Goal: Task Accomplishment & Management: Manage account settings

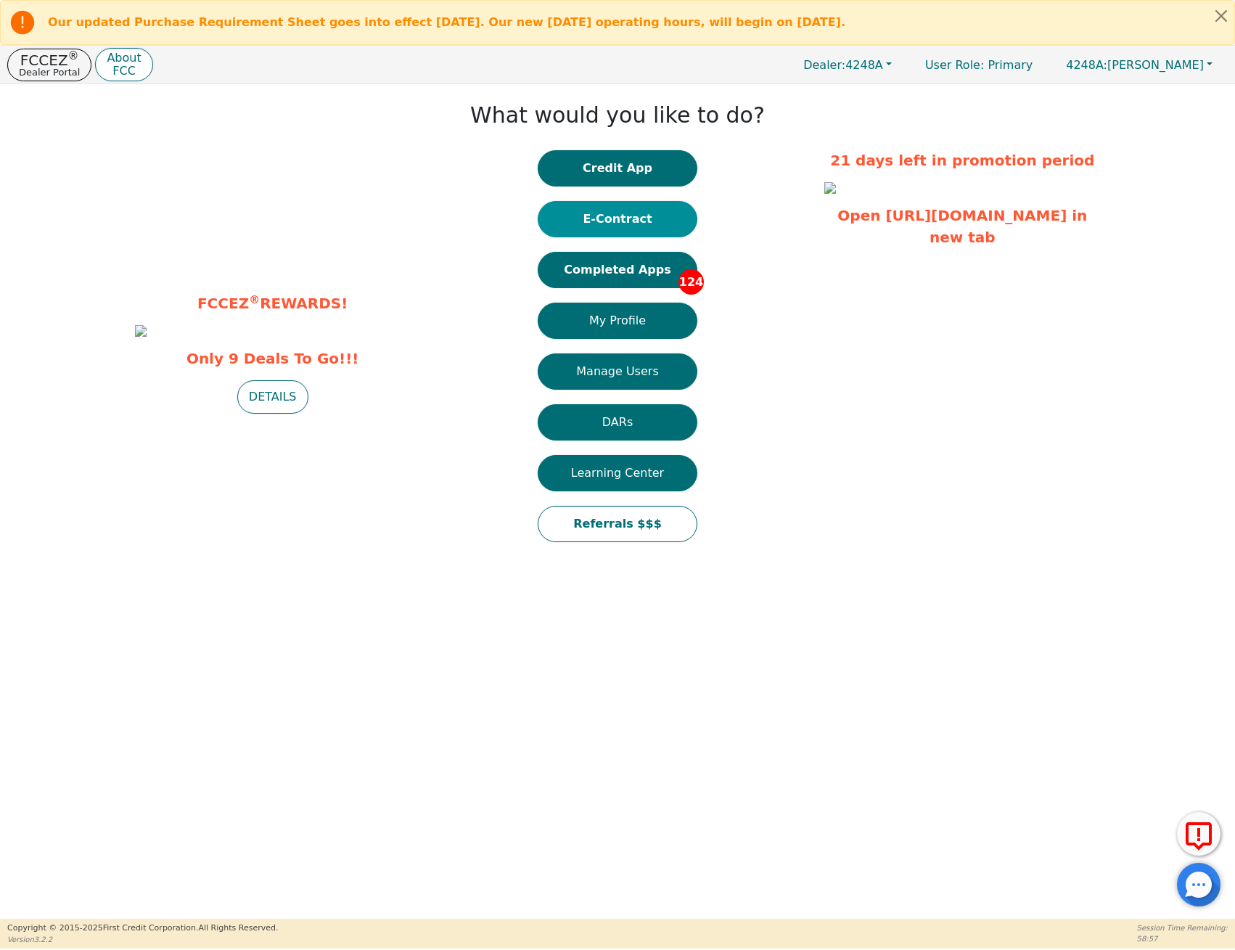
click at [625, 213] on button "E-Contract" at bounding box center [618, 219] width 160 height 36
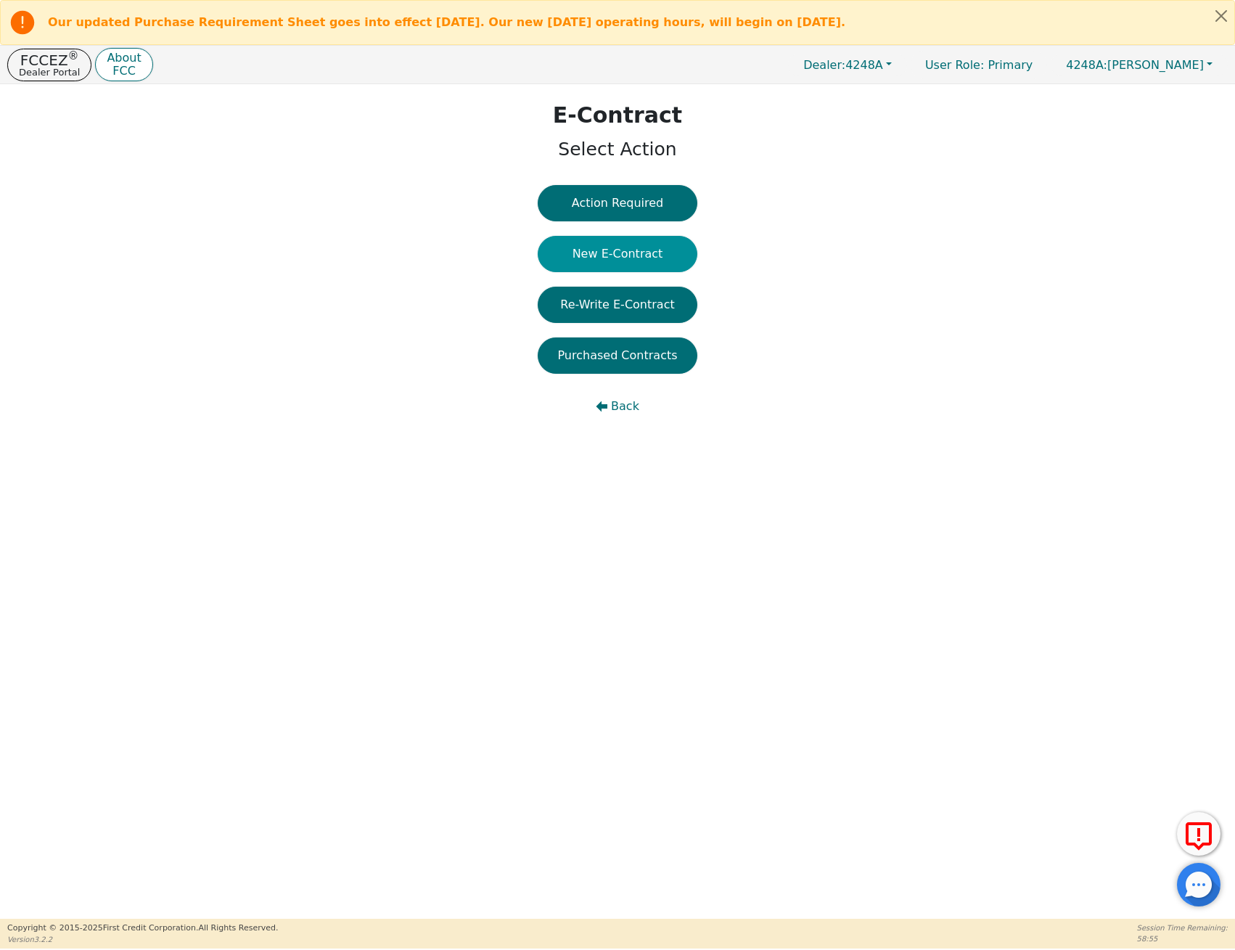
click at [641, 250] on button "New E-Contract" at bounding box center [618, 254] width 160 height 36
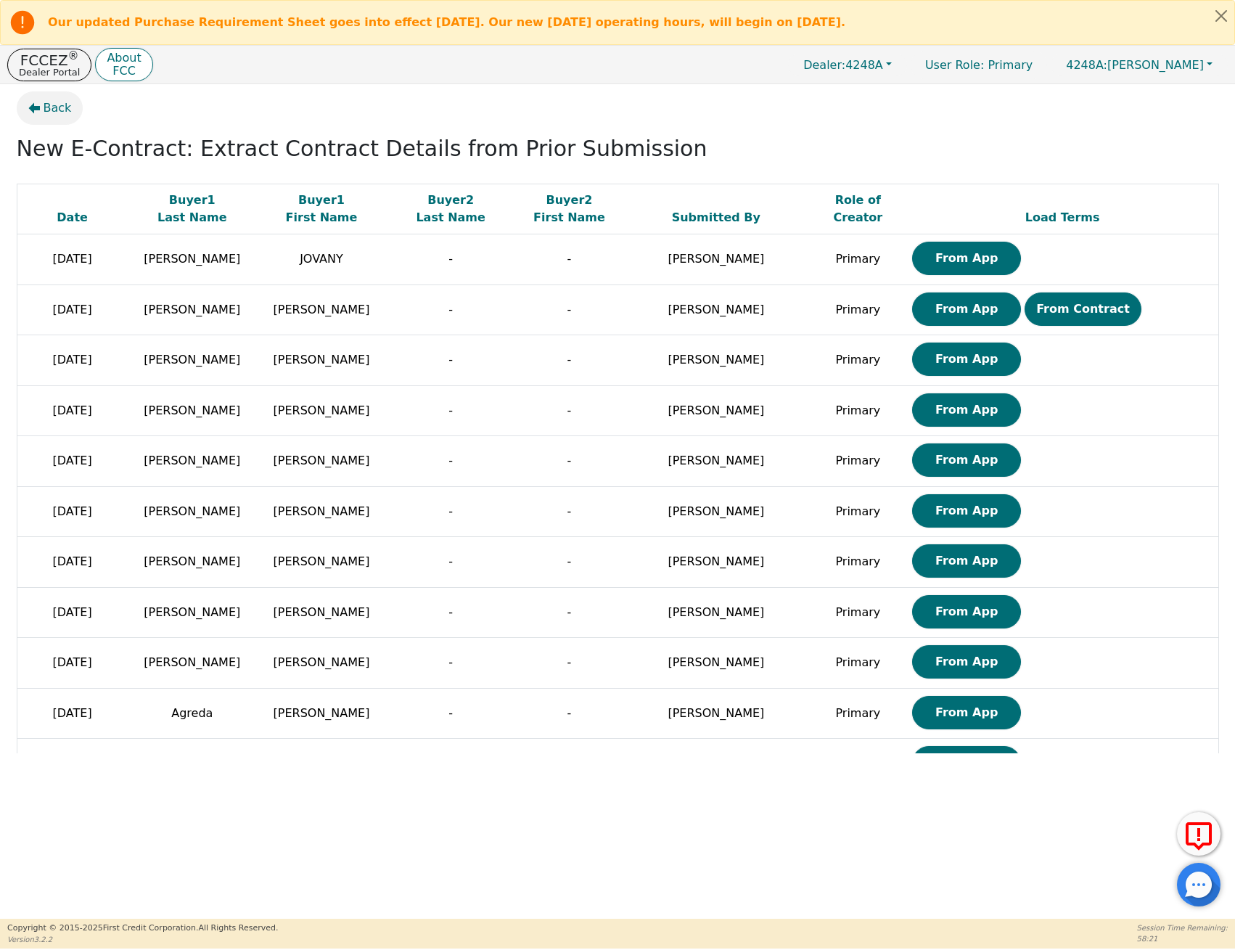
click at [58, 103] on span "Back" at bounding box center [58, 107] width 28 height 17
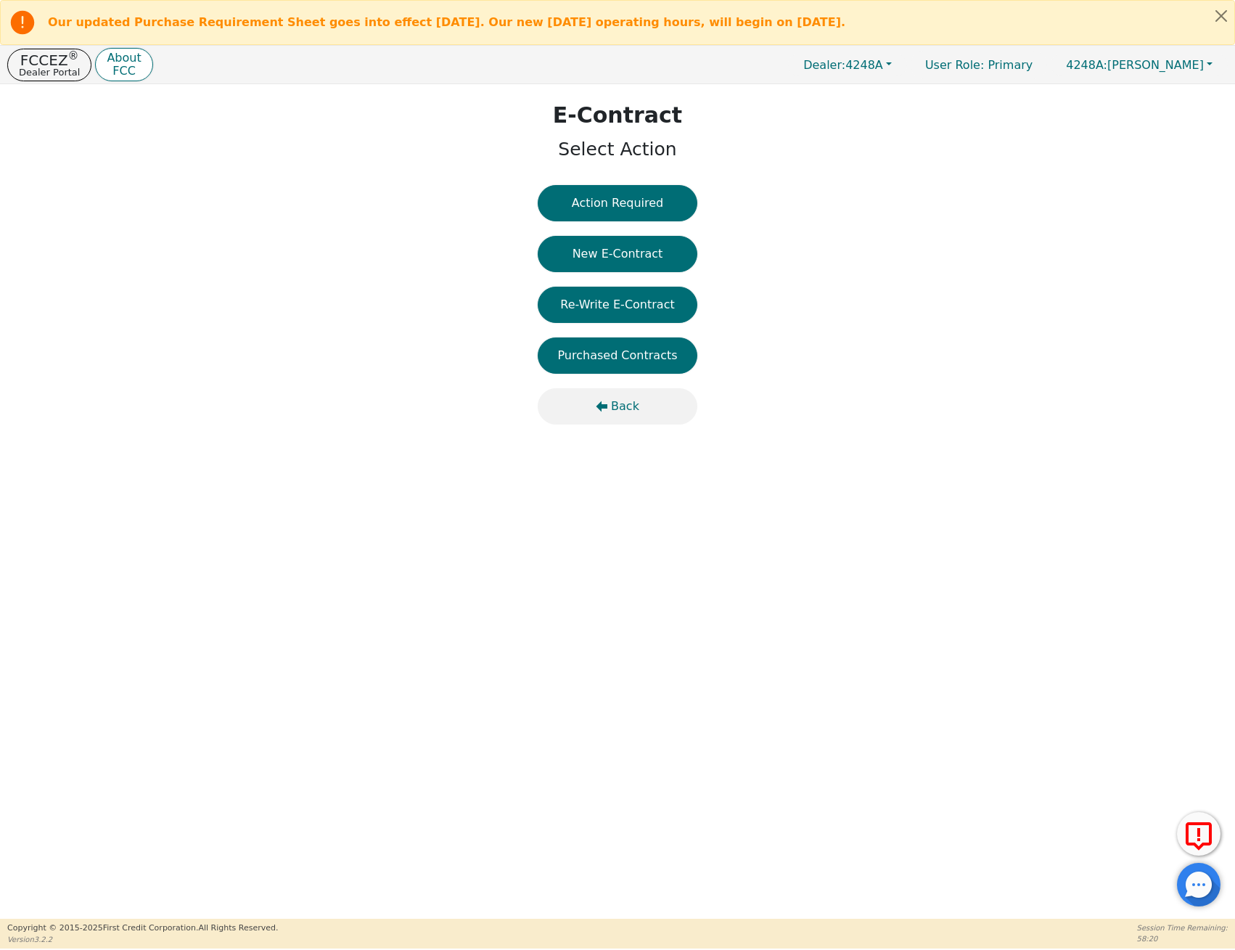
click at [619, 395] on button "Back" at bounding box center [618, 406] width 160 height 36
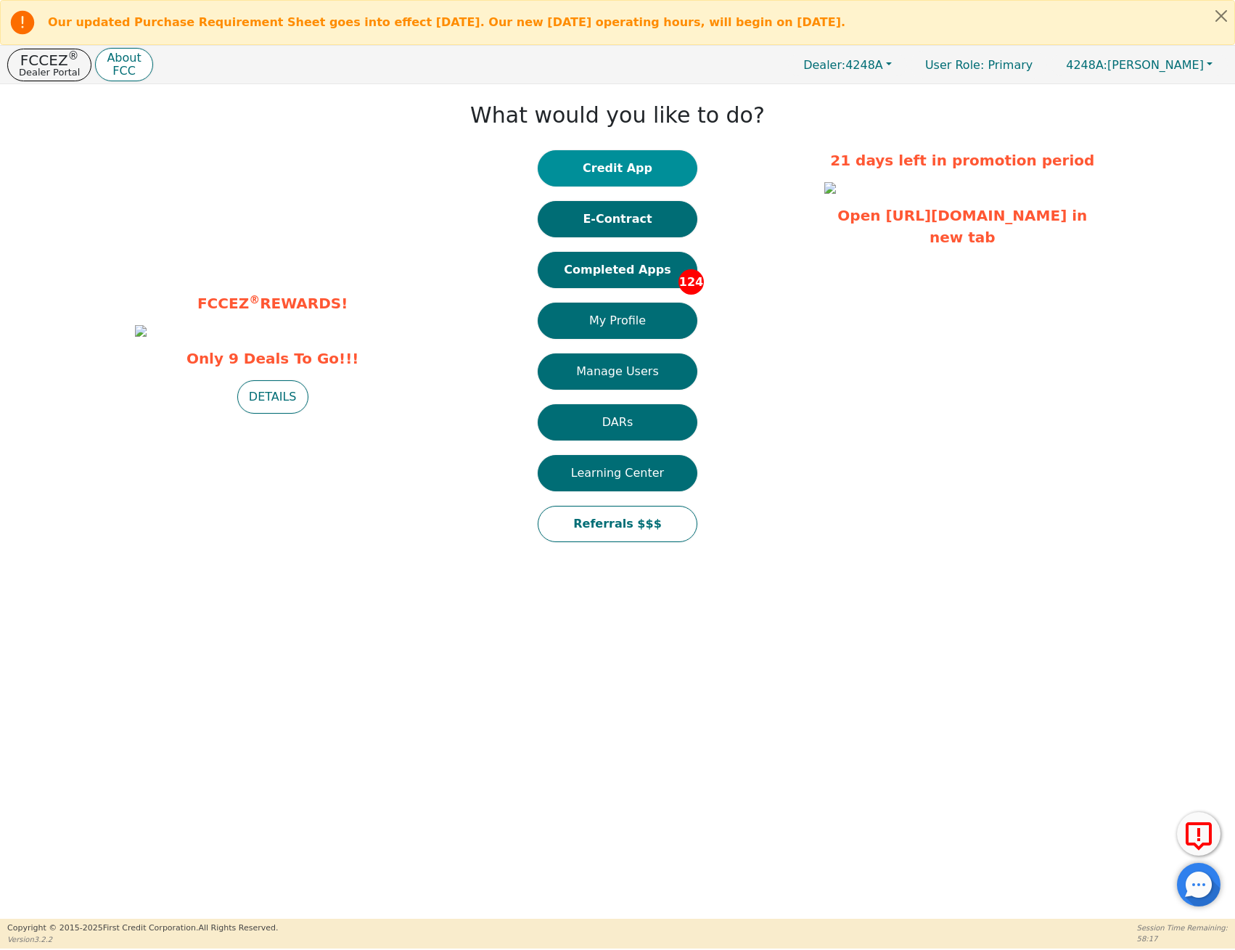
click at [625, 163] on button "Credit App" at bounding box center [618, 168] width 160 height 36
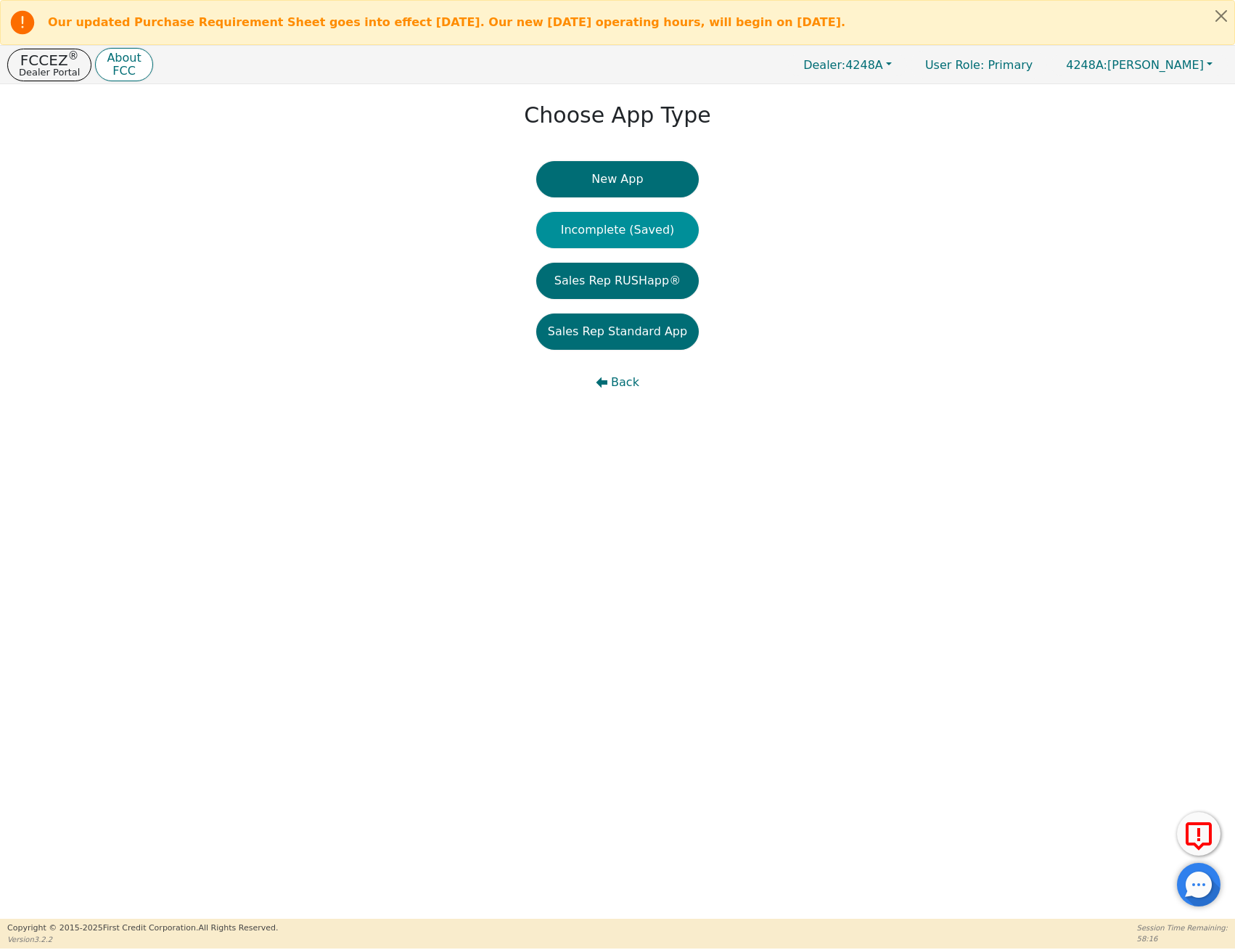
click at [624, 221] on button "Incomplete (Saved)" at bounding box center [617, 230] width 163 height 36
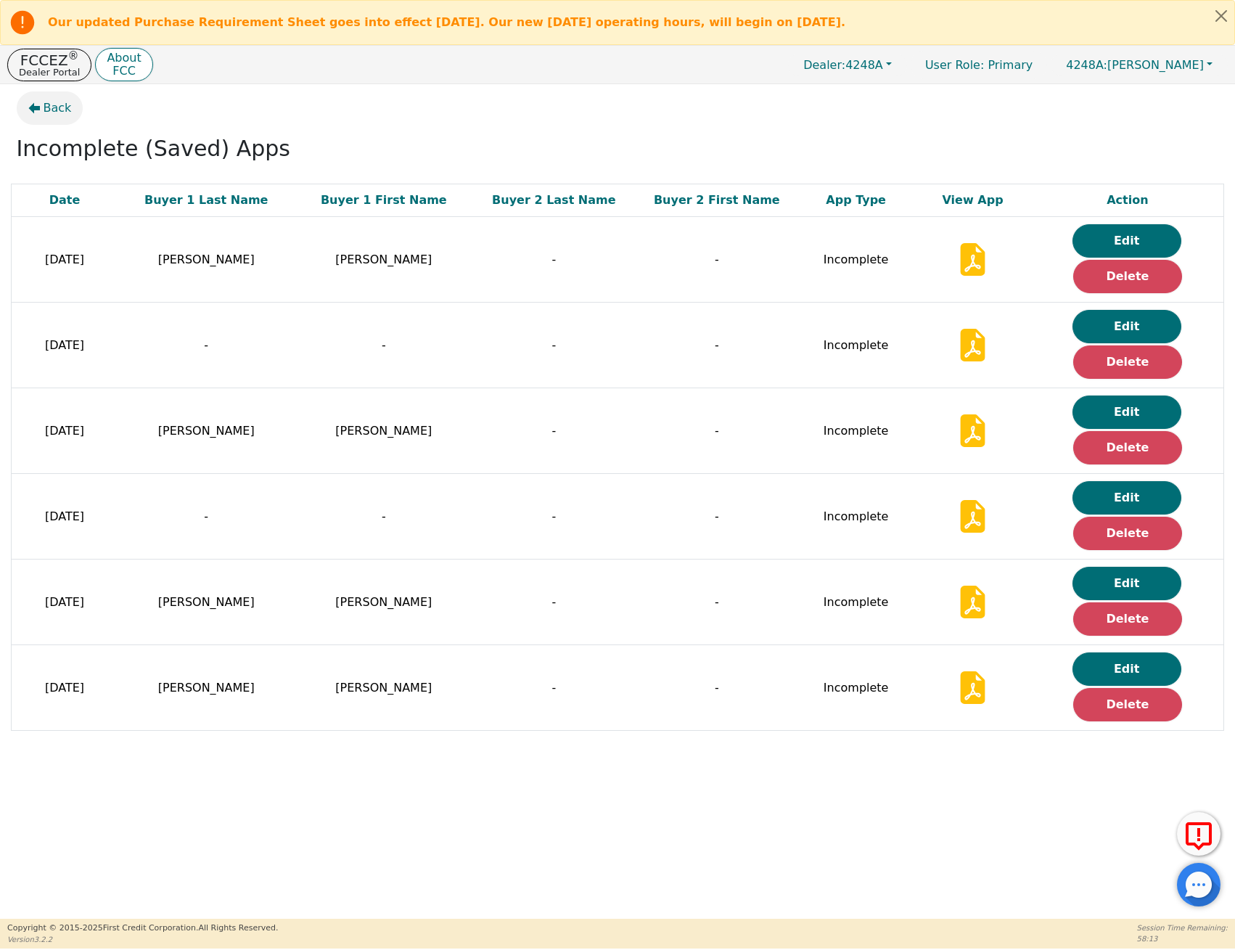
click at [38, 115] on button "Back" at bounding box center [50, 107] width 67 height 33
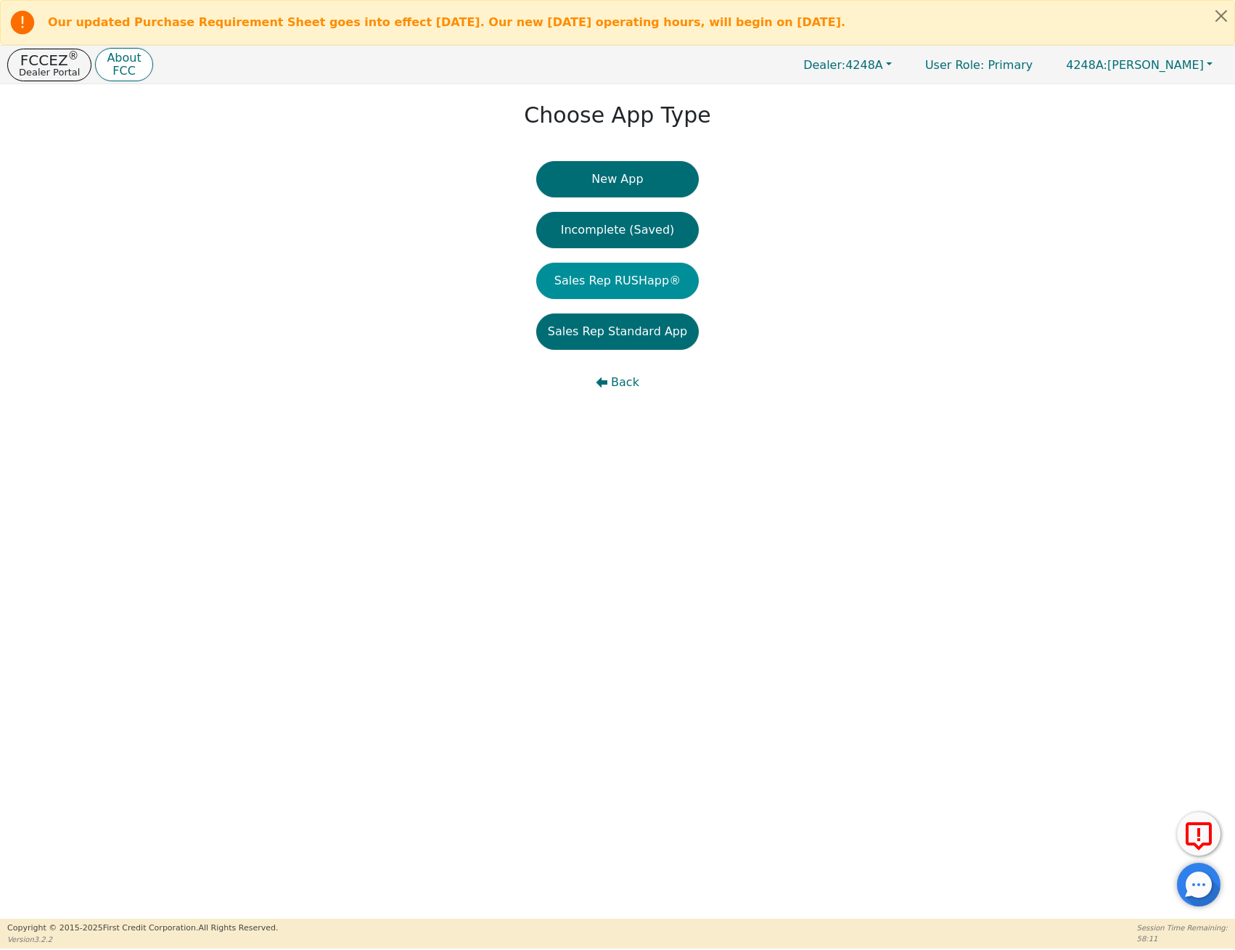
click at [630, 284] on button "Sales Rep RUSHapp®" at bounding box center [617, 281] width 163 height 36
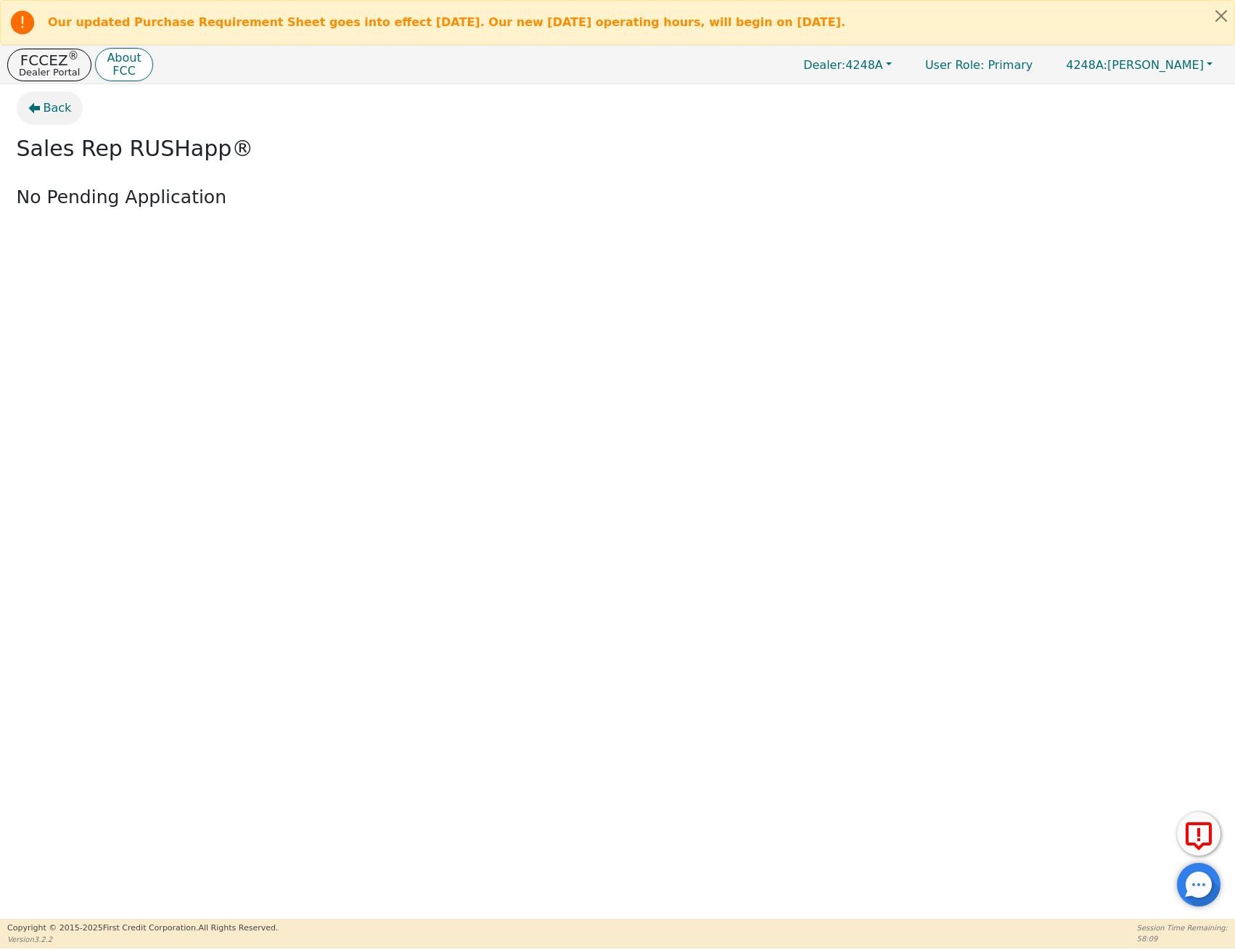
click at [54, 117] on button "Back" at bounding box center [50, 107] width 67 height 33
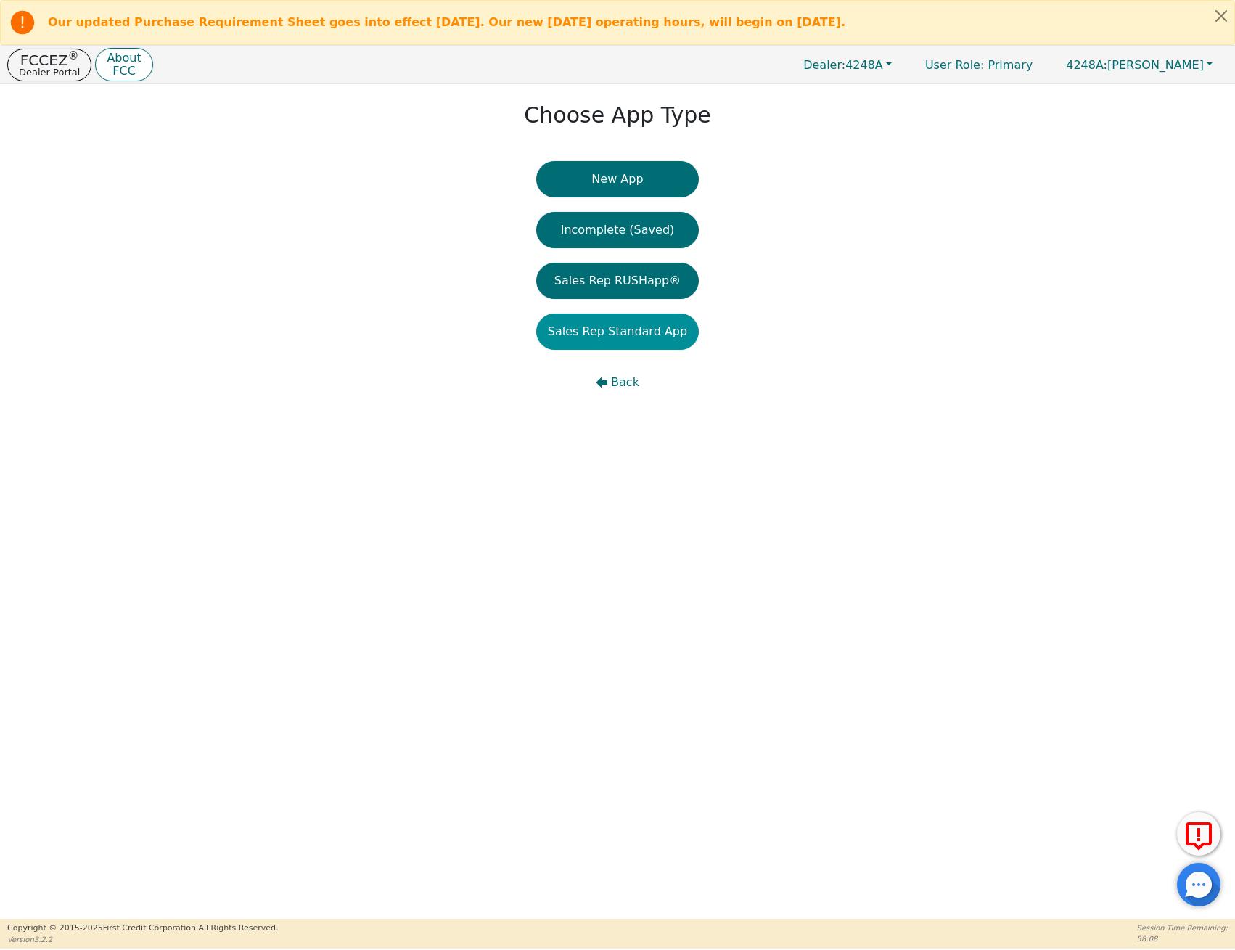
click at [605, 329] on button "Sales Rep Standard App" at bounding box center [617, 331] width 163 height 36
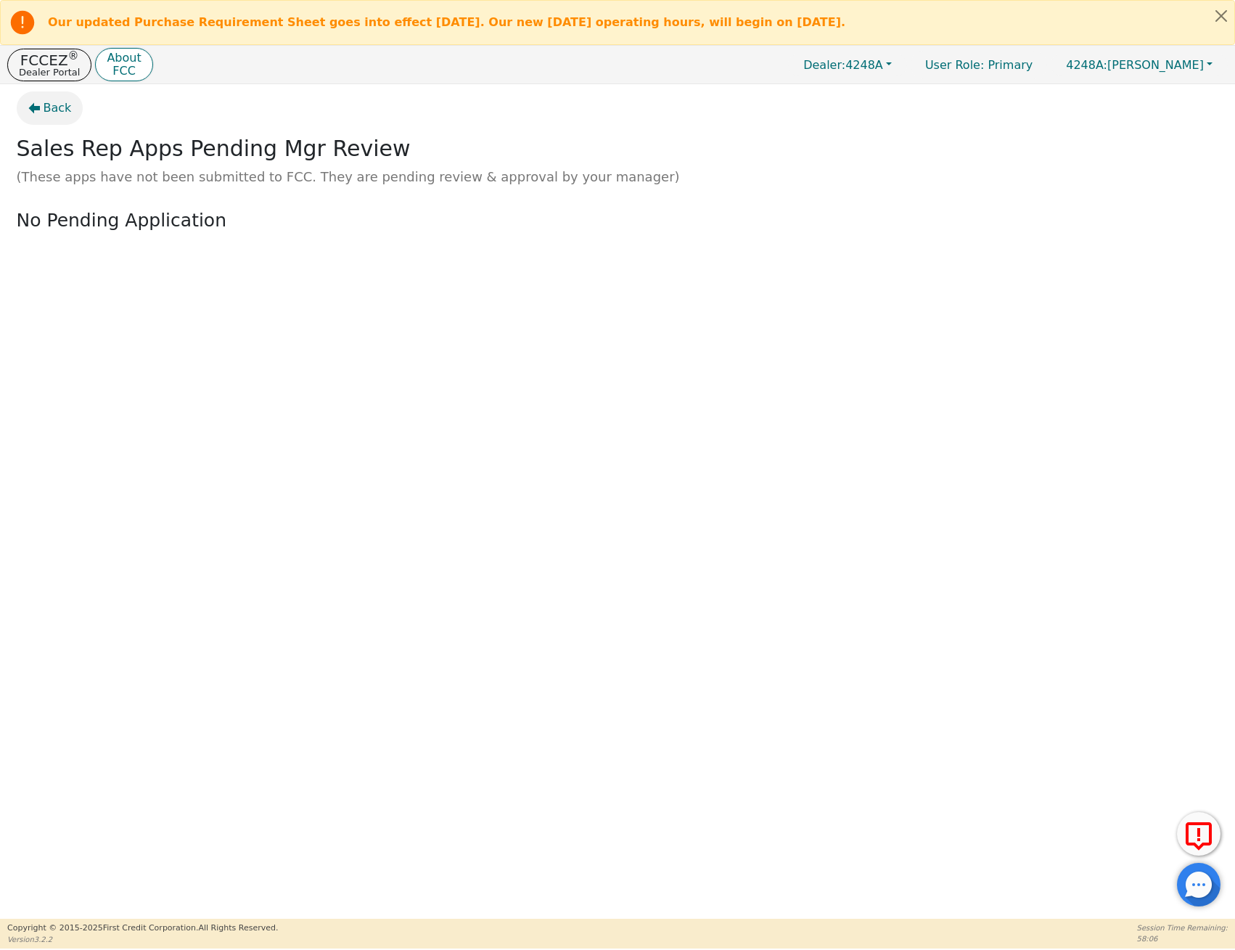
click at [41, 107] on button "Back" at bounding box center [50, 107] width 67 height 33
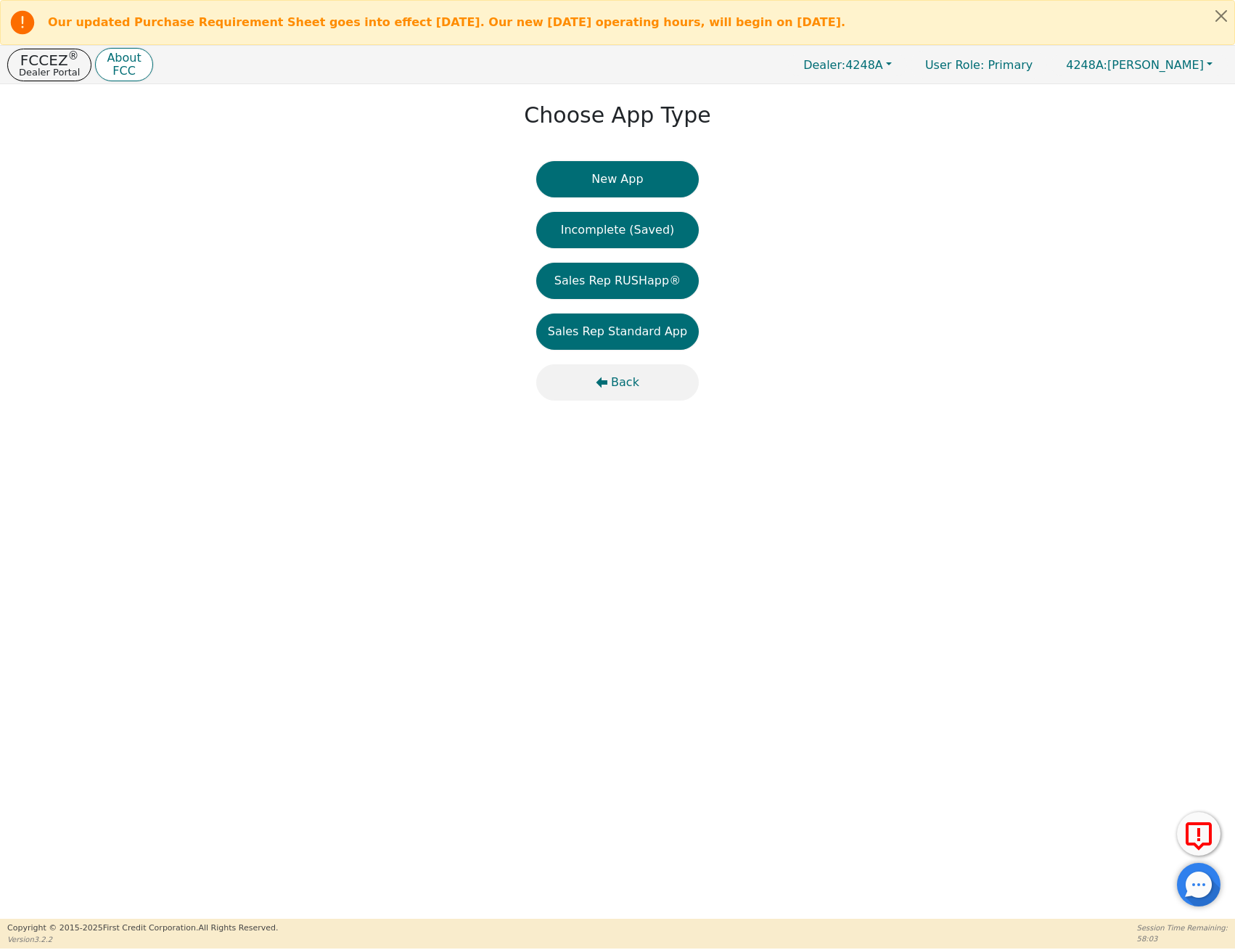
click at [617, 385] on span "Back" at bounding box center [625, 382] width 28 height 17
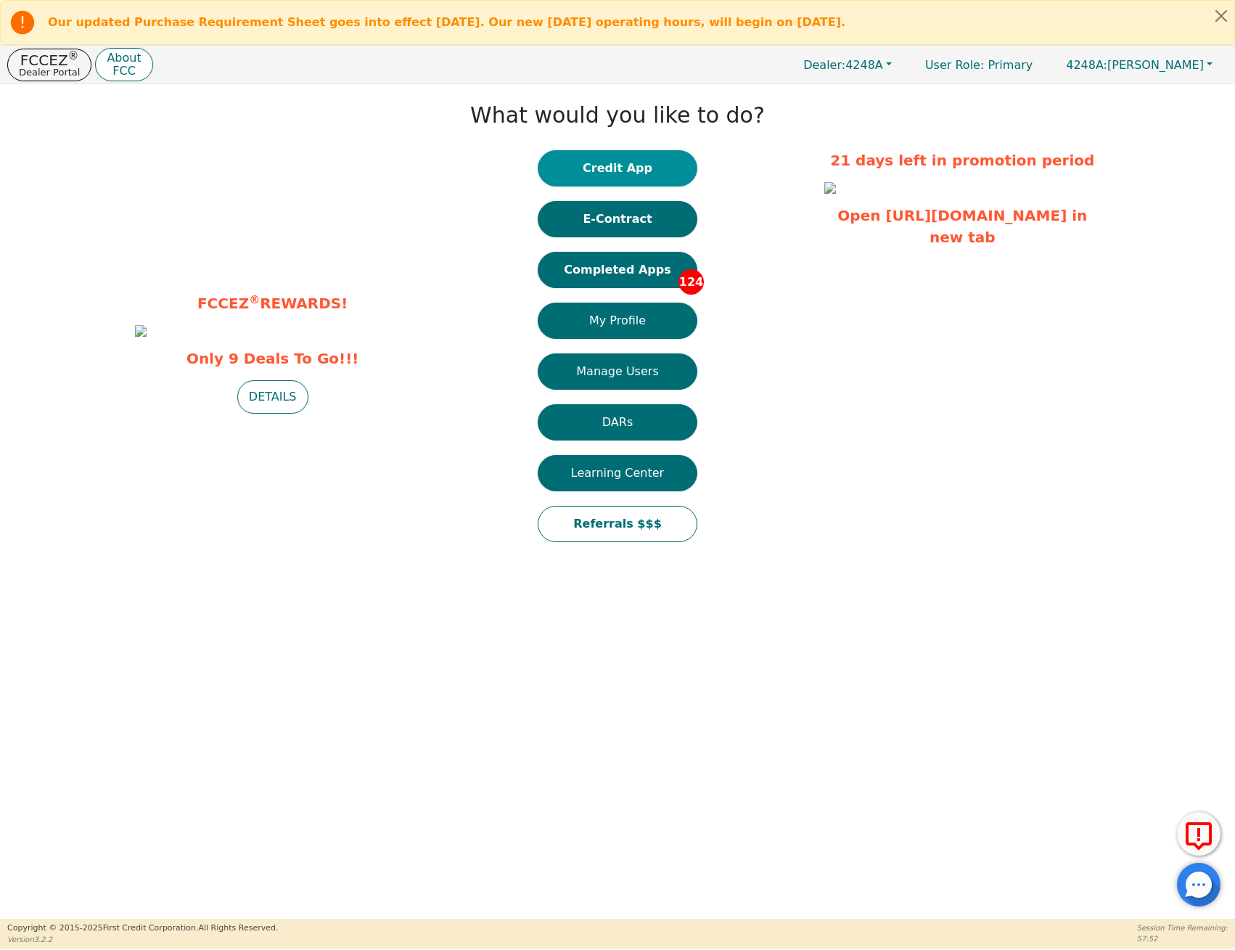
click at [644, 176] on button "Credit App" at bounding box center [618, 168] width 160 height 36
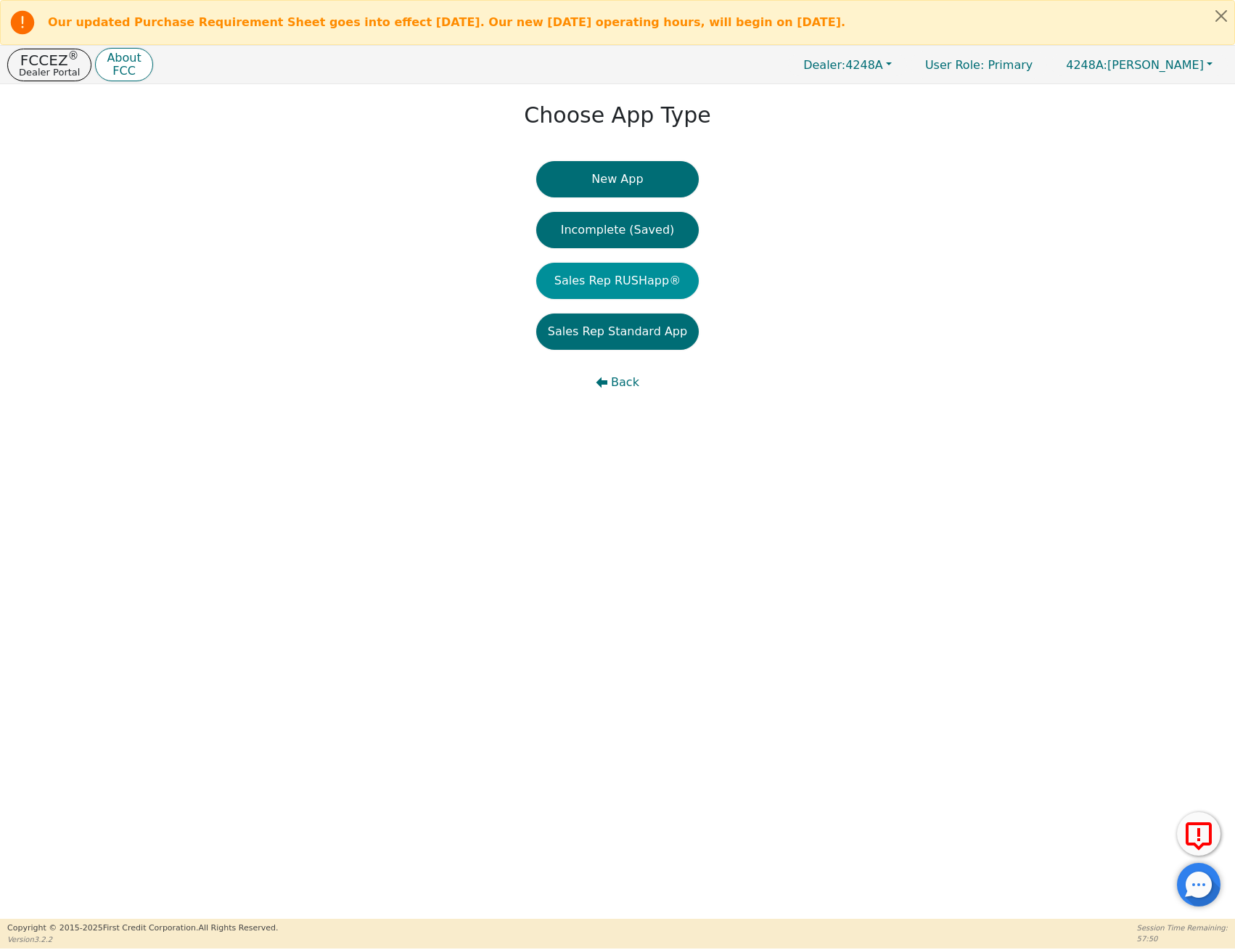
click at [632, 273] on button "Sales Rep RUSHapp®" at bounding box center [617, 281] width 163 height 36
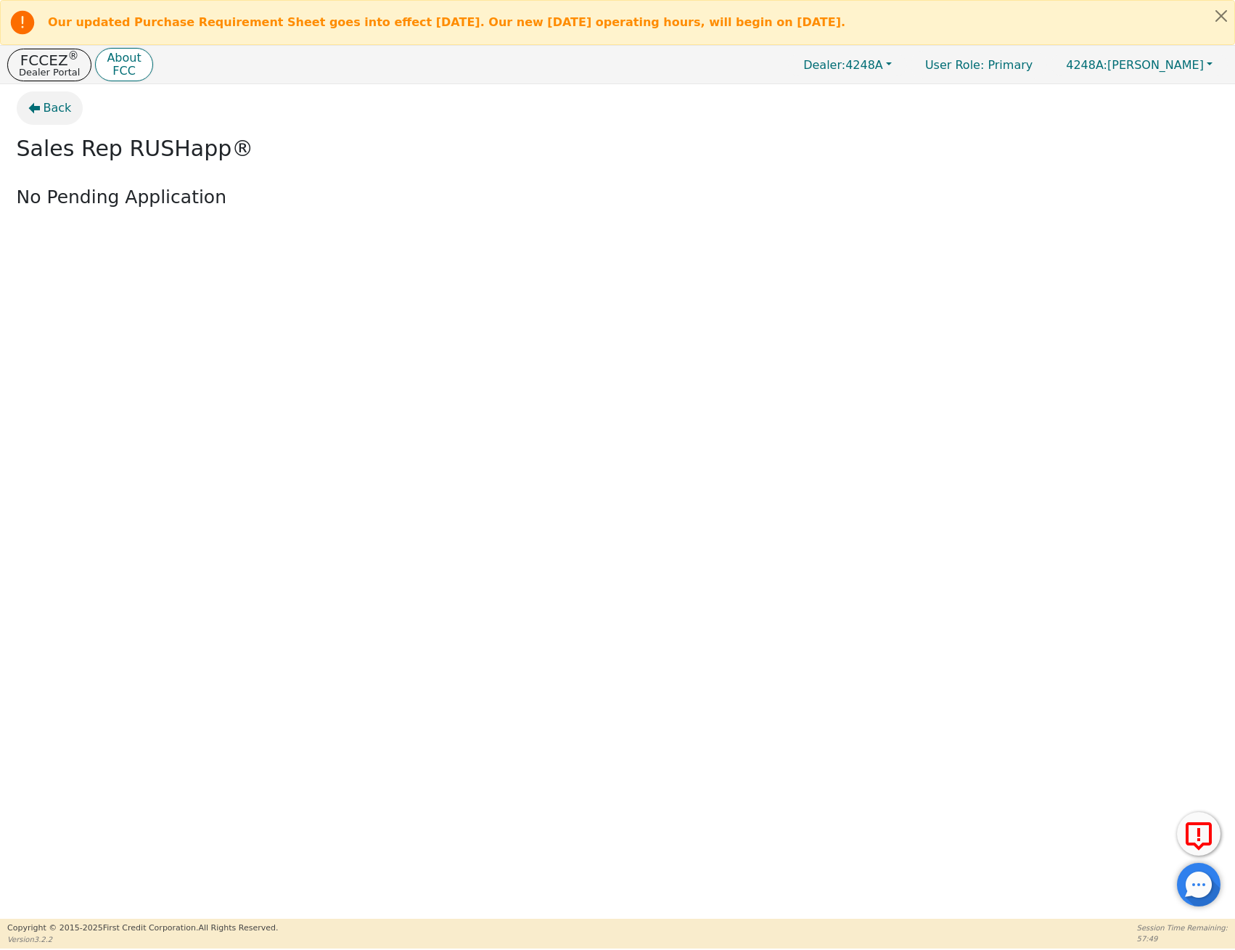
click at [38, 110] on icon "button" at bounding box center [34, 108] width 12 height 12
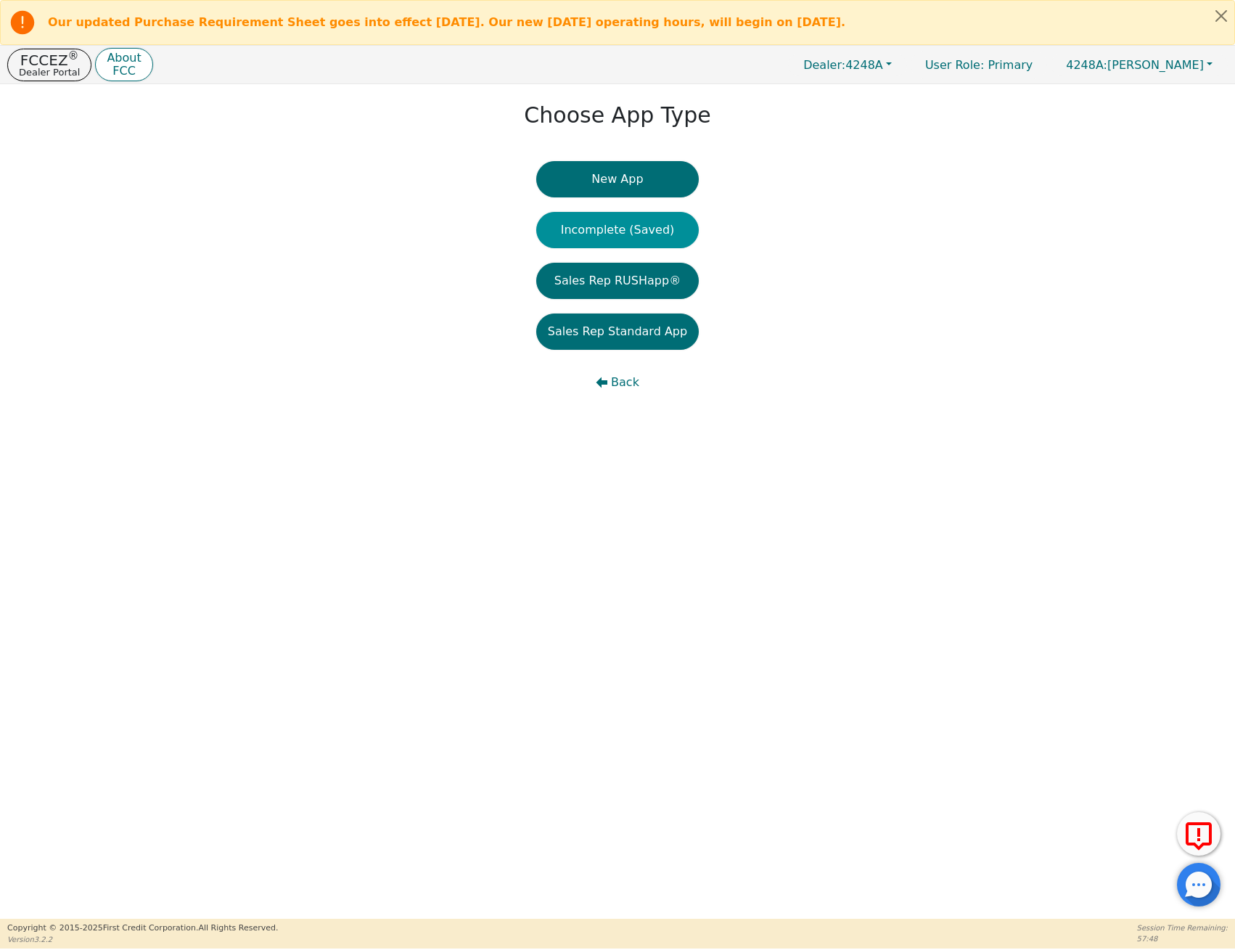
click at [670, 229] on button "Incomplete (Saved)" at bounding box center [617, 230] width 163 height 36
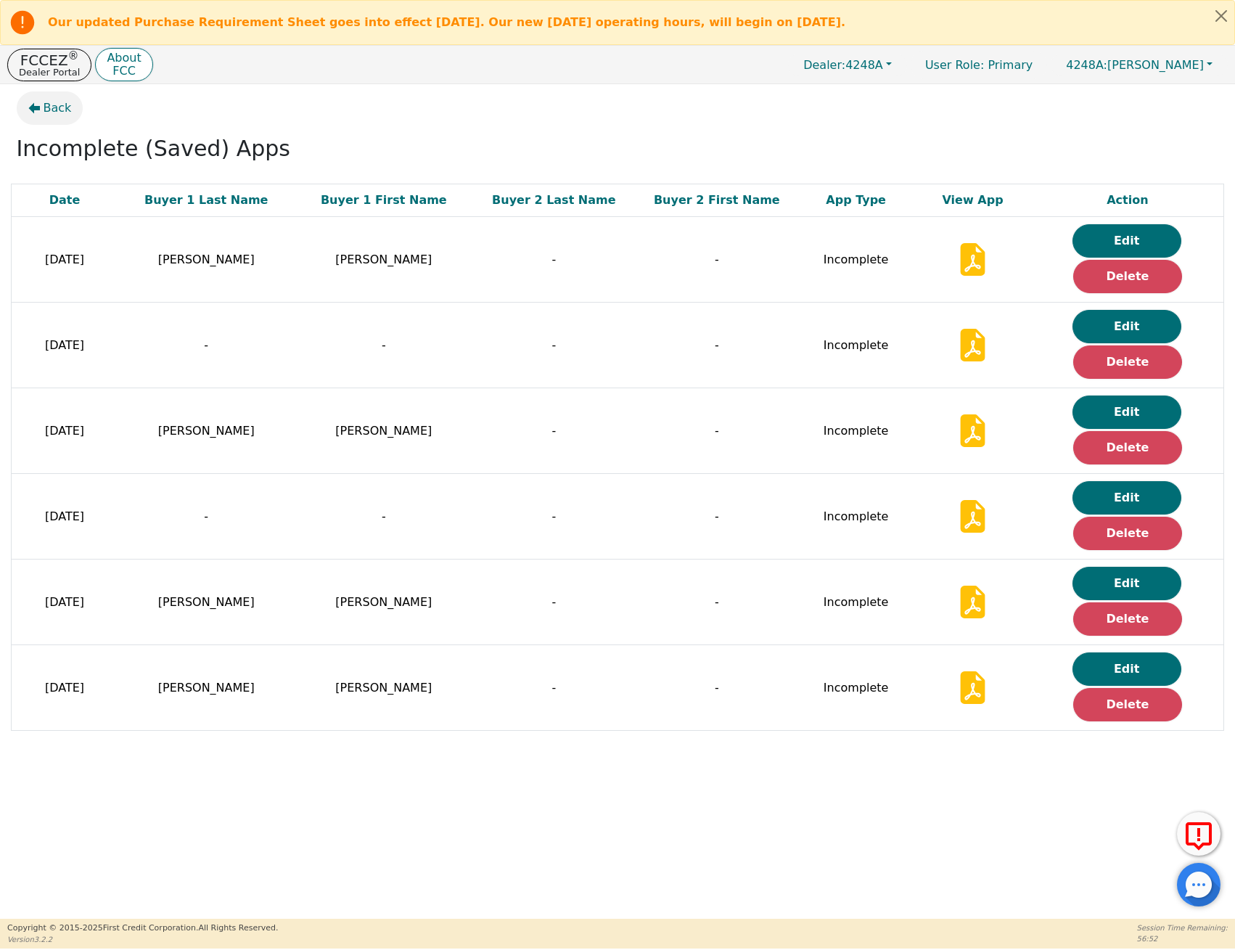
click at [48, 99] on span "Back" at bounding box center [58, 107] width 28 height 17
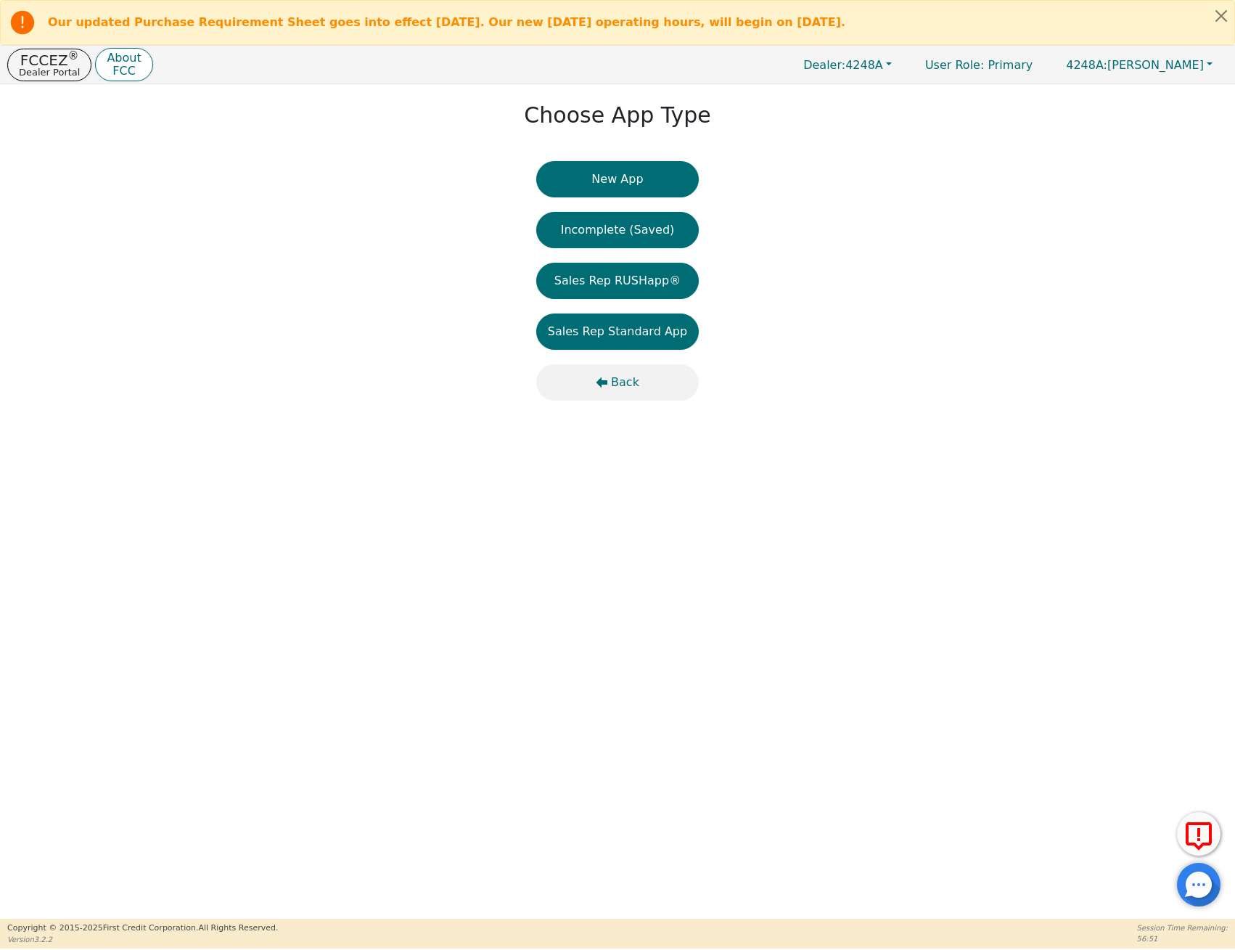
click at [614, 385] on span "Back" at bounding box center [625, 382] width 28 height 17
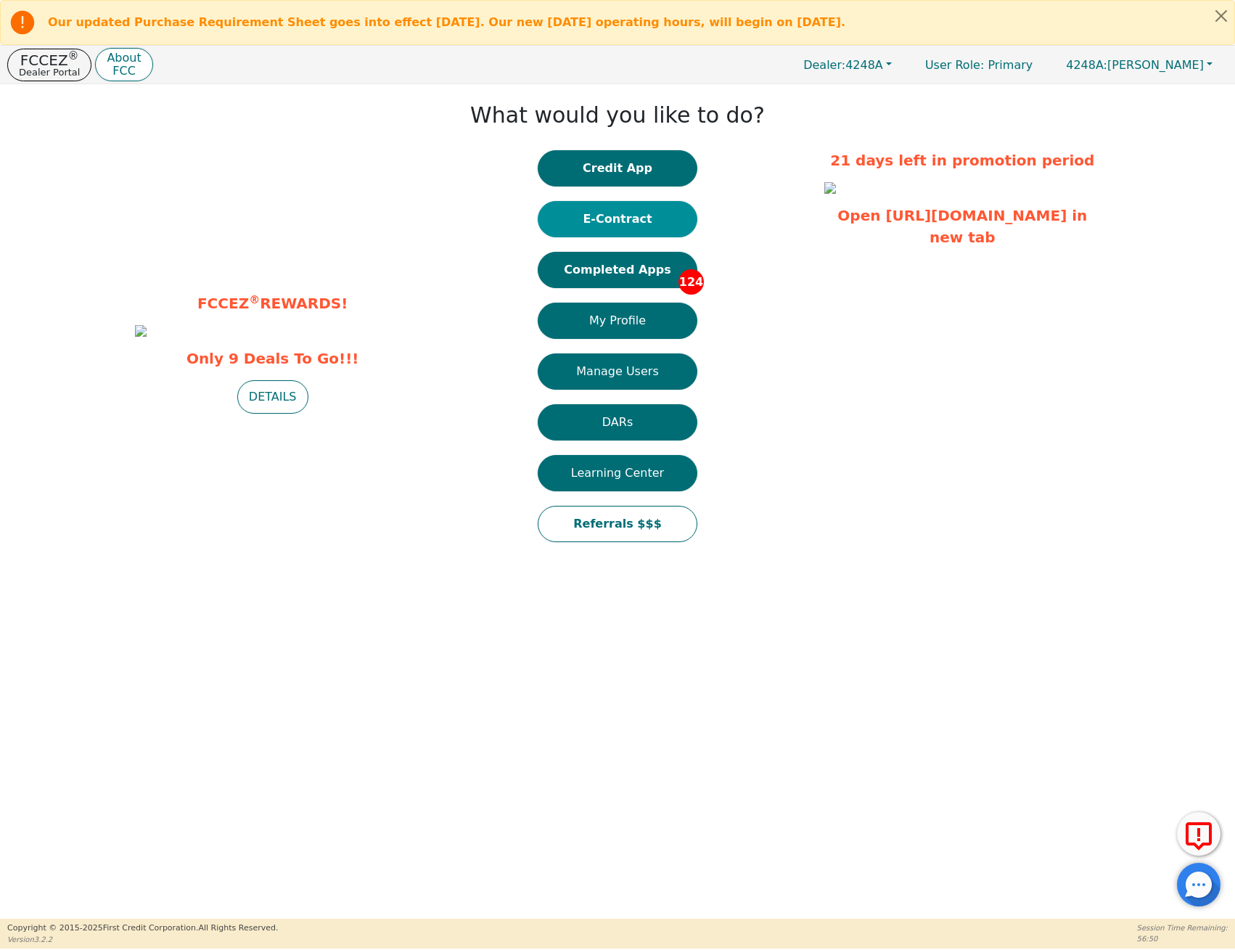
click at [627, 210] on button "E-Contract" at bounding box center [618, 219] width 160 height 36
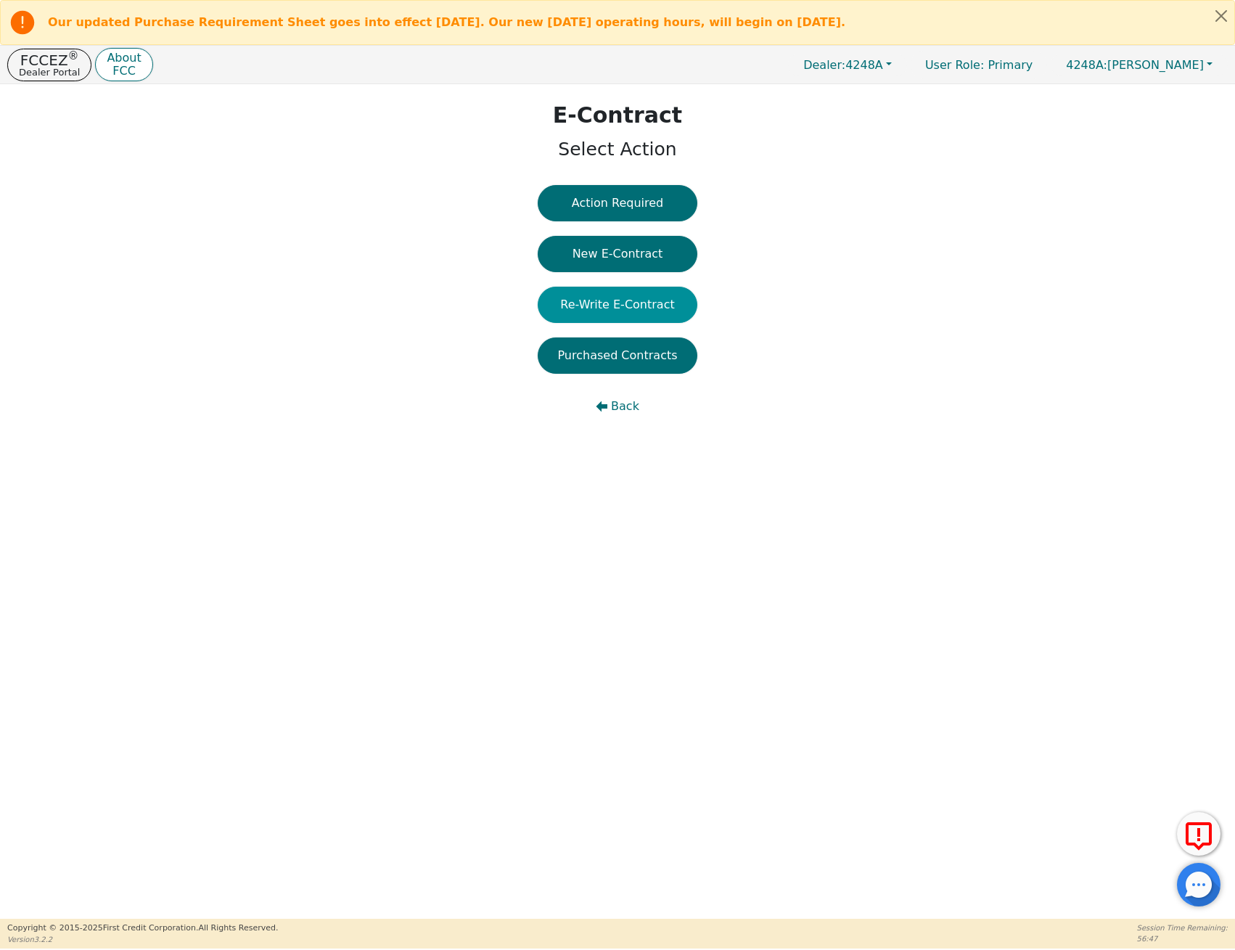
click at [663, 304] on button "Re-Write E-Contract" at bounding box center [618, 305] width 160 height 36
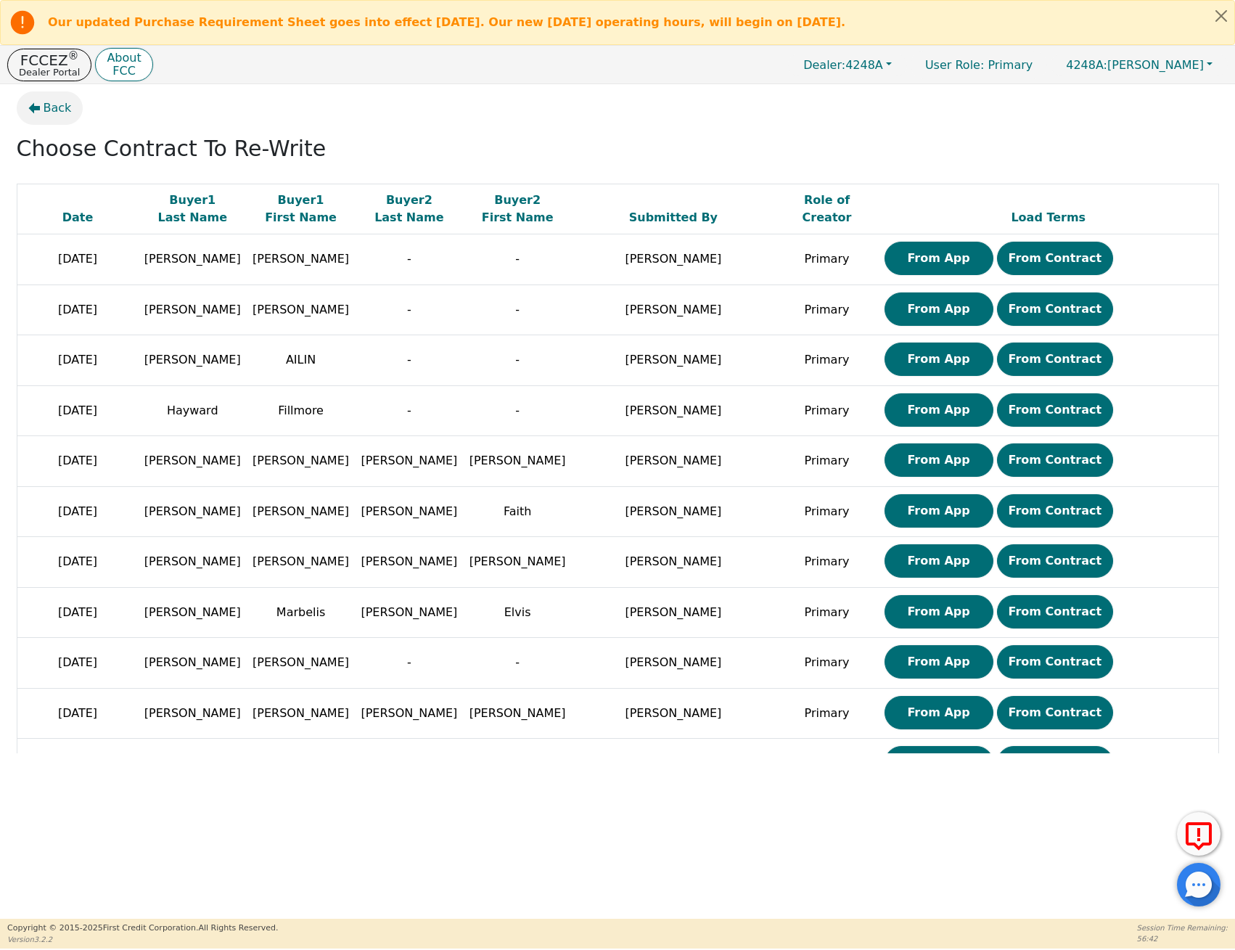
click at [46, 108] on span "Back" at bounding box center [58, 107] width 28 height 17
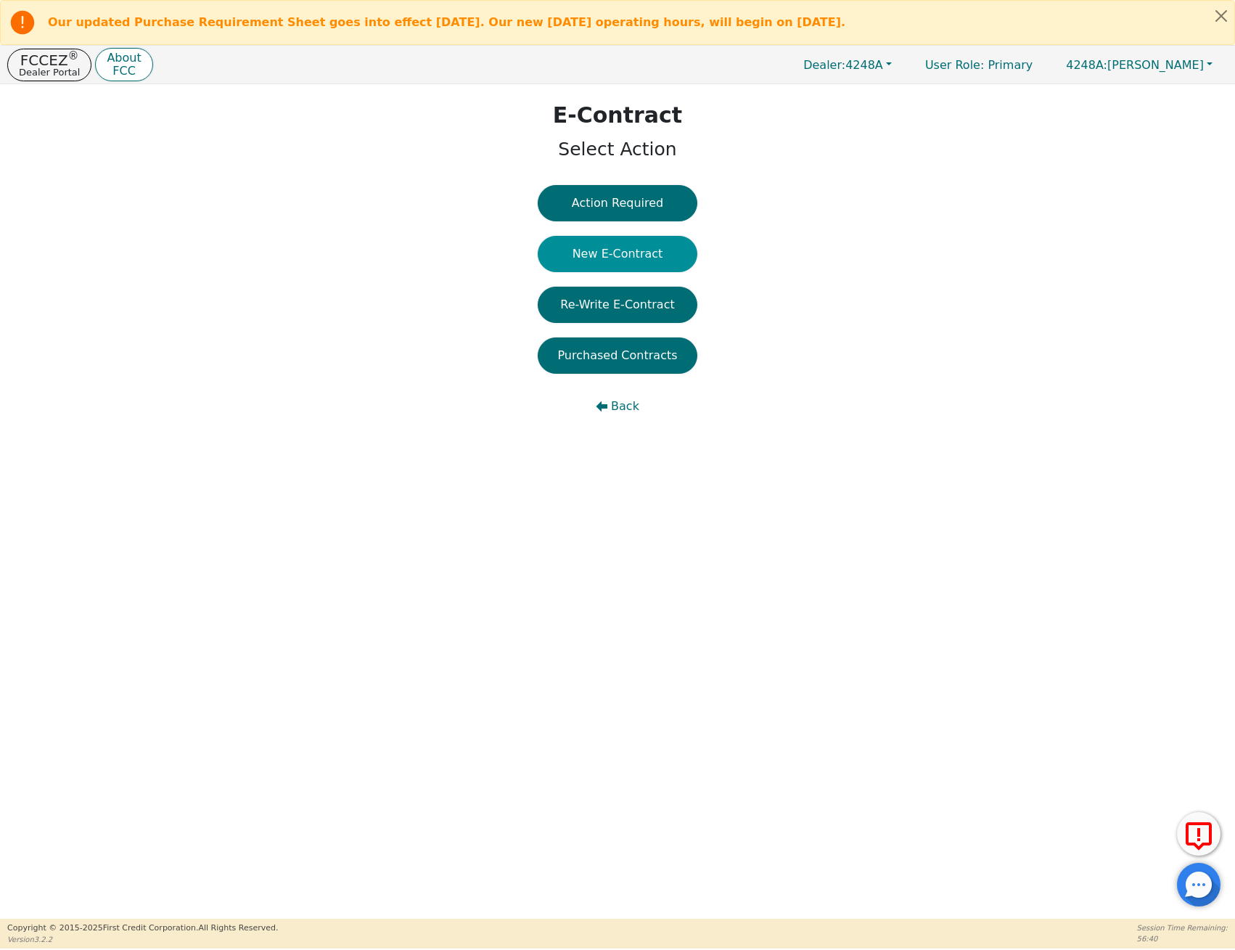
click at [641, 247] on button "New E-Contract" at bounding box center [618, 254] width 160 height 36
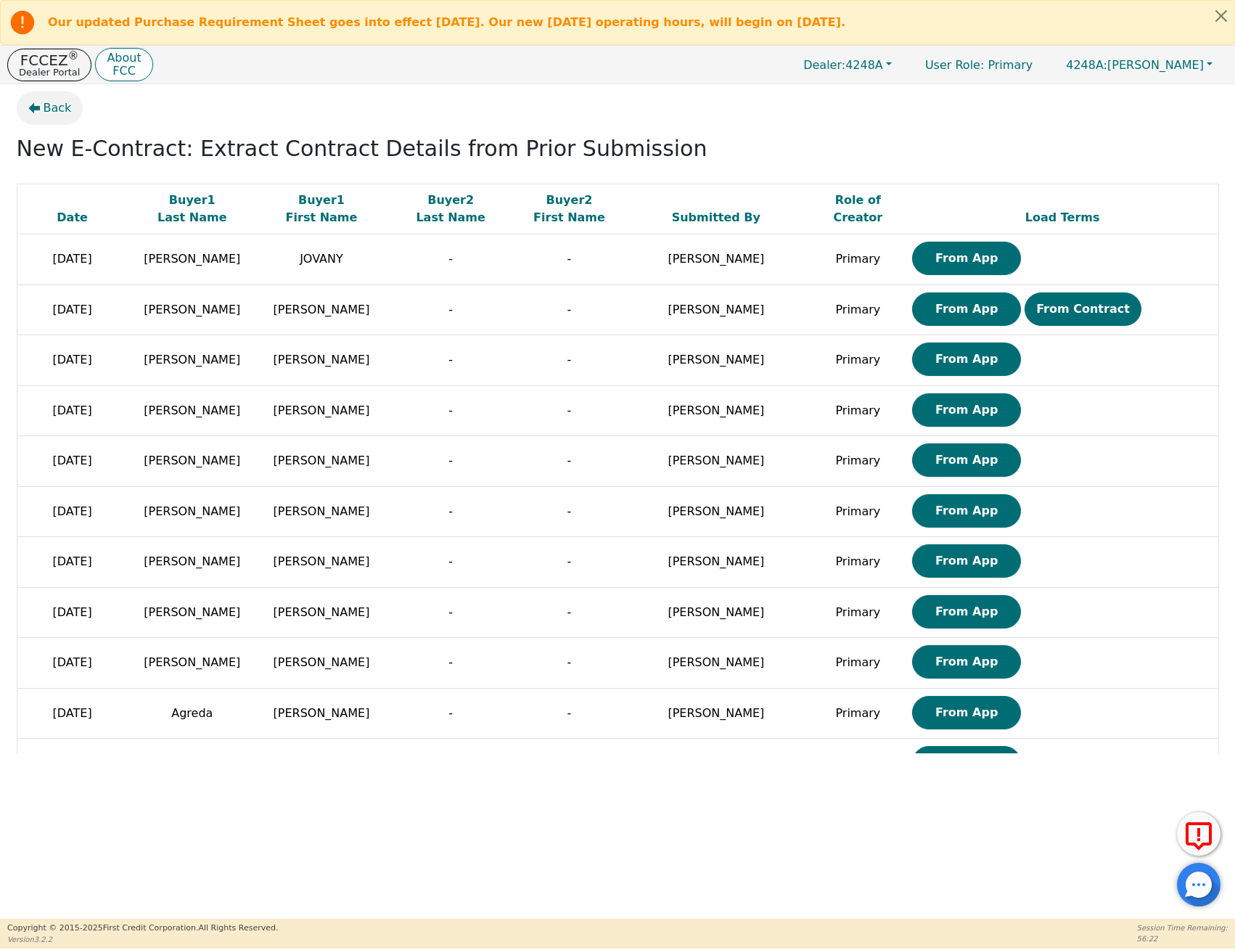
click at [38, 102] on icon "button" at bounding box center [34, 108] width 12 height 12
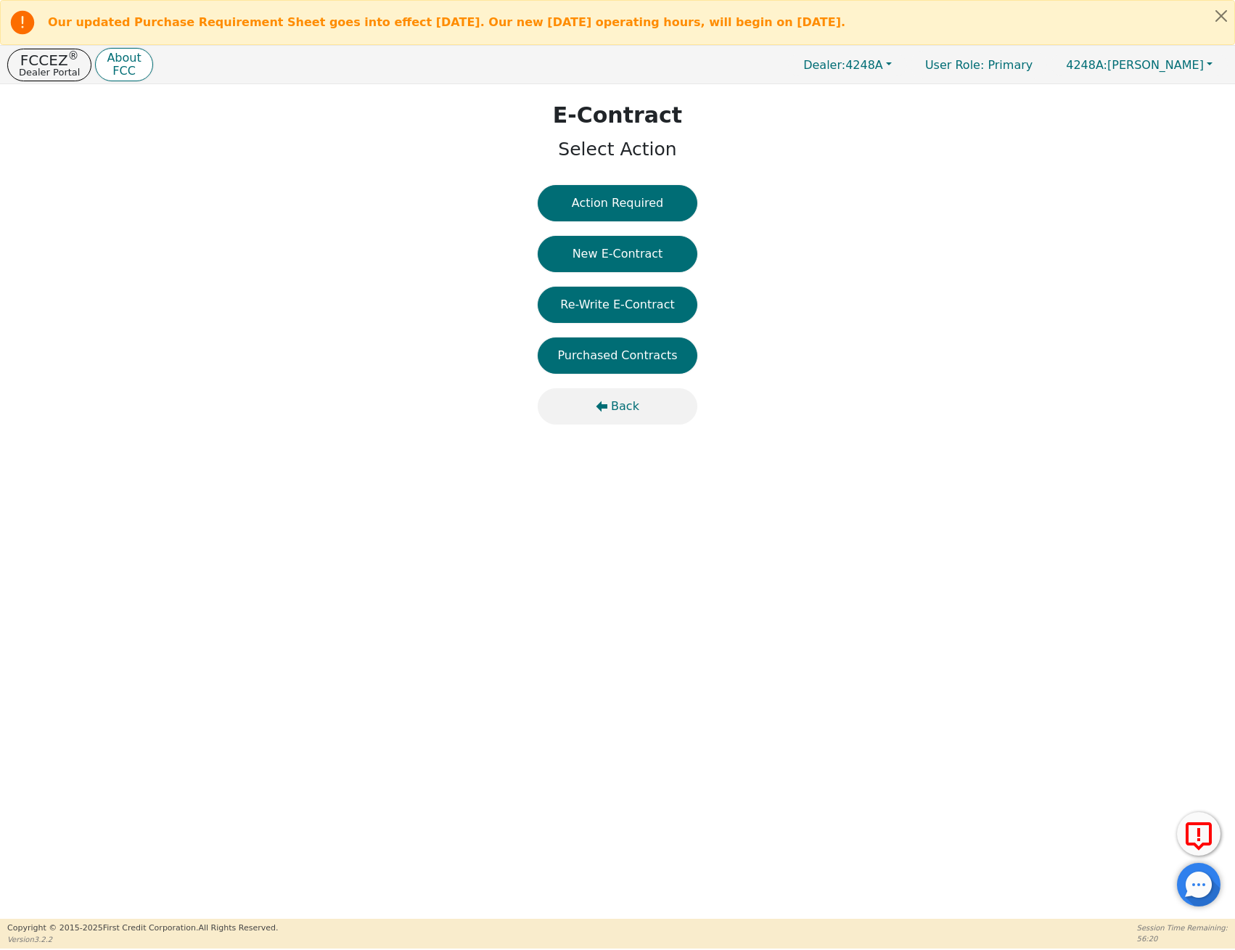
click at [621, 403] on span "Back" at bounding box center [625, 406] width 28 height 17
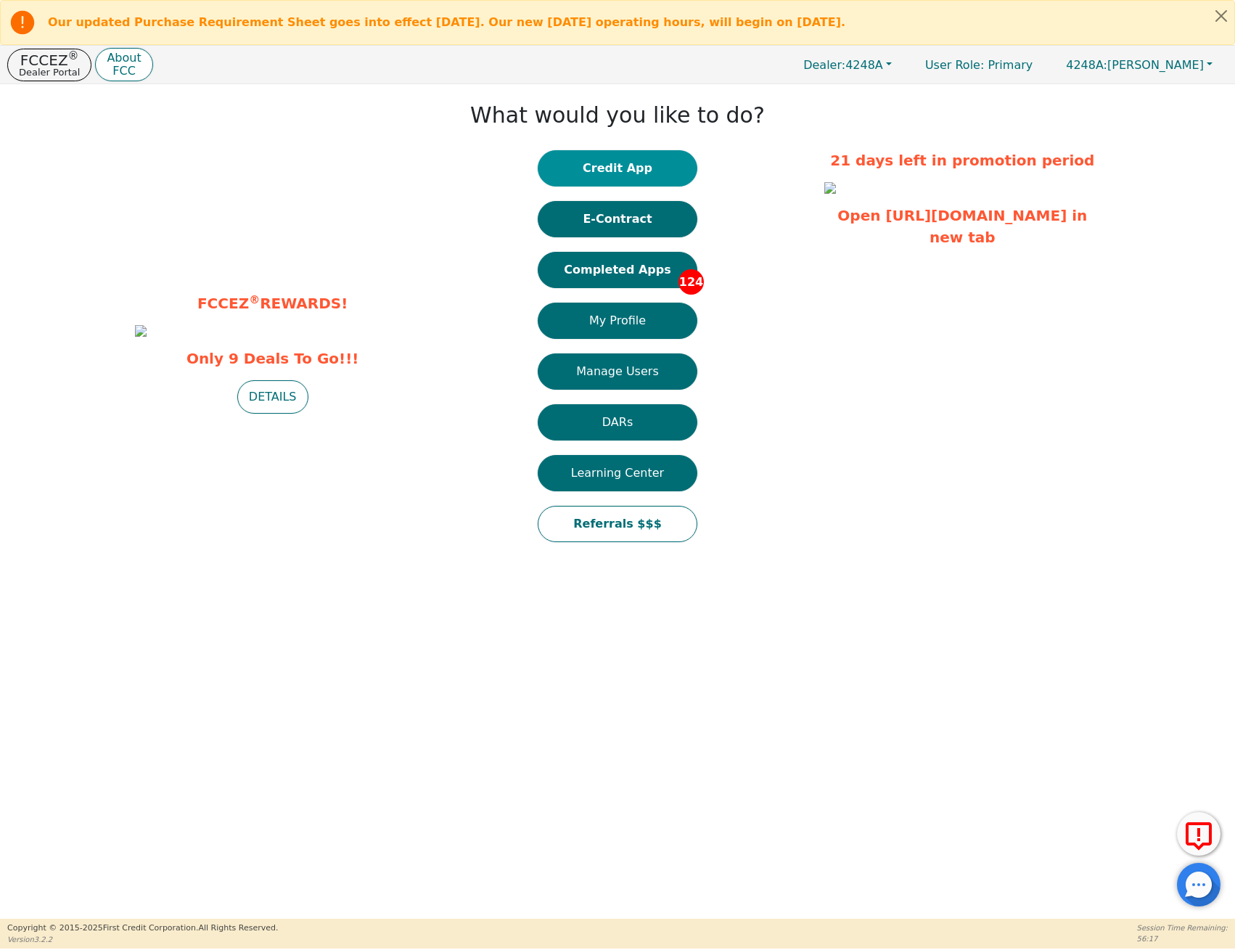
click at [601, 165] on button "Credit App" at bounding box center [618, 168] width 160 height 36
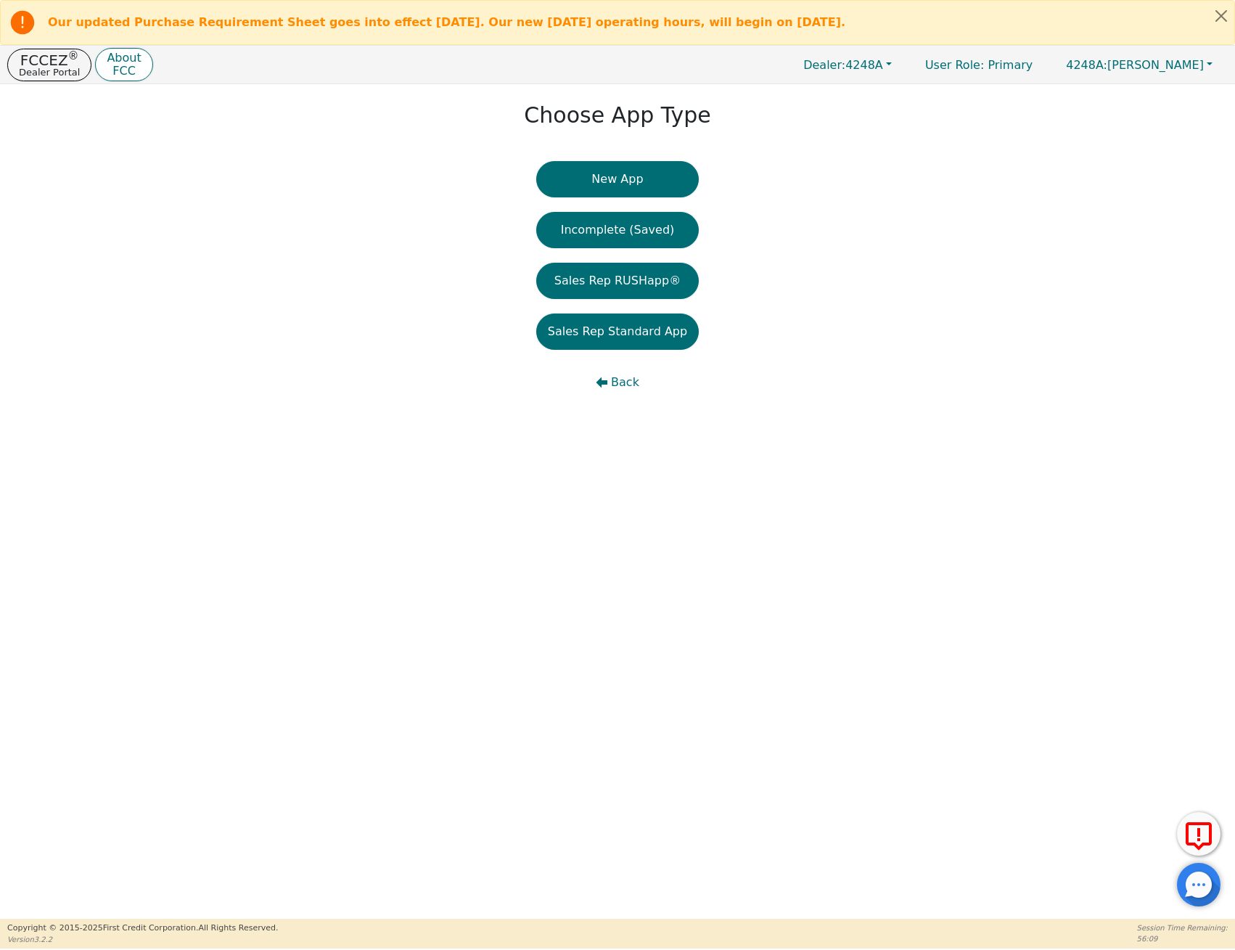
click at [81, 272] on div "Choose App Type New App Incomplete (Saved) Sales Rep RUSHapp® Sales Rep Standar…" at bounding box center [617, 253] width 1235 height 338
click at [628, 377] on span "Back" at bounding box center [625, 382] width 28 height 17
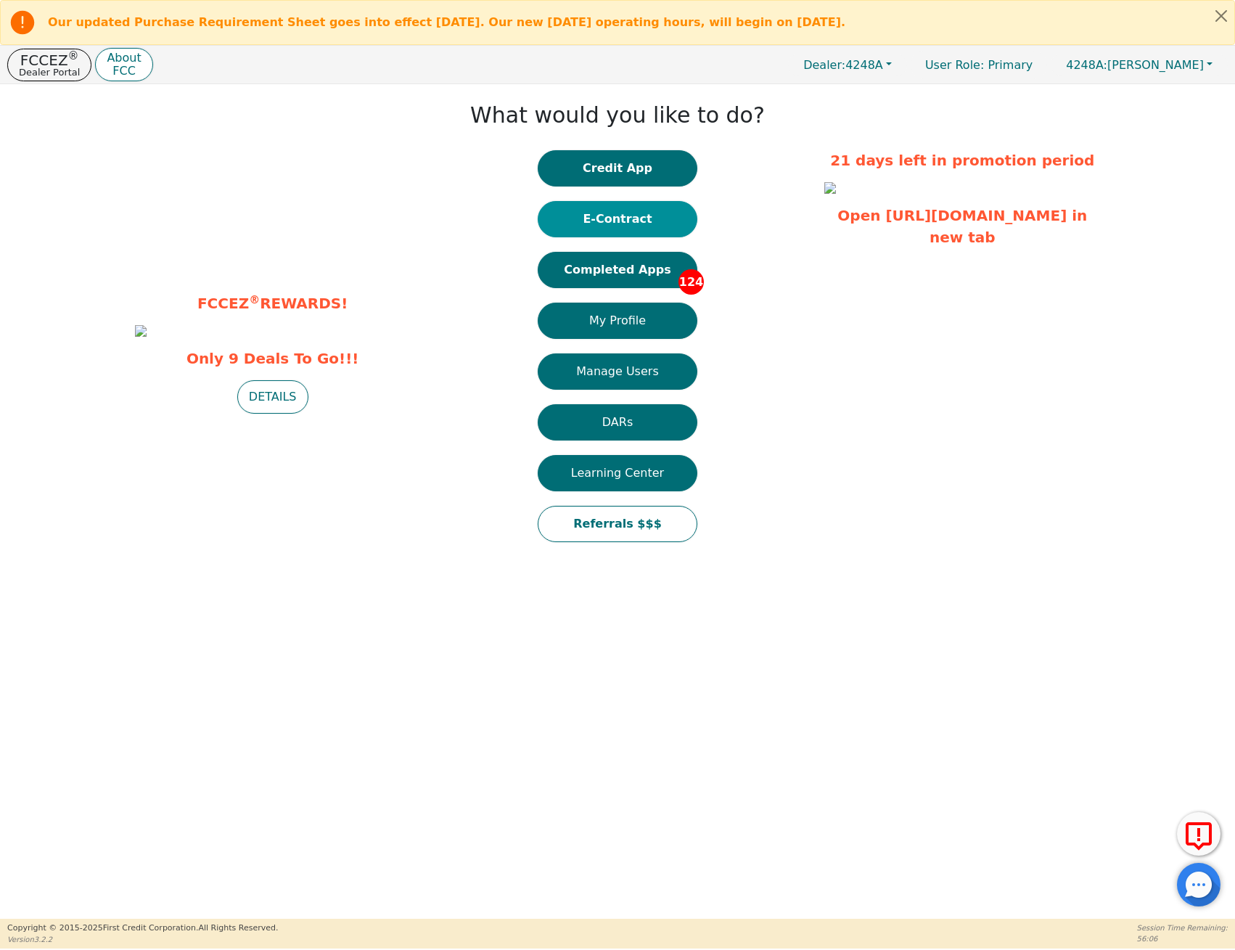
click at [625, 208] on button "E-Contract" at bounding box center [618, 219] width 160 height 36
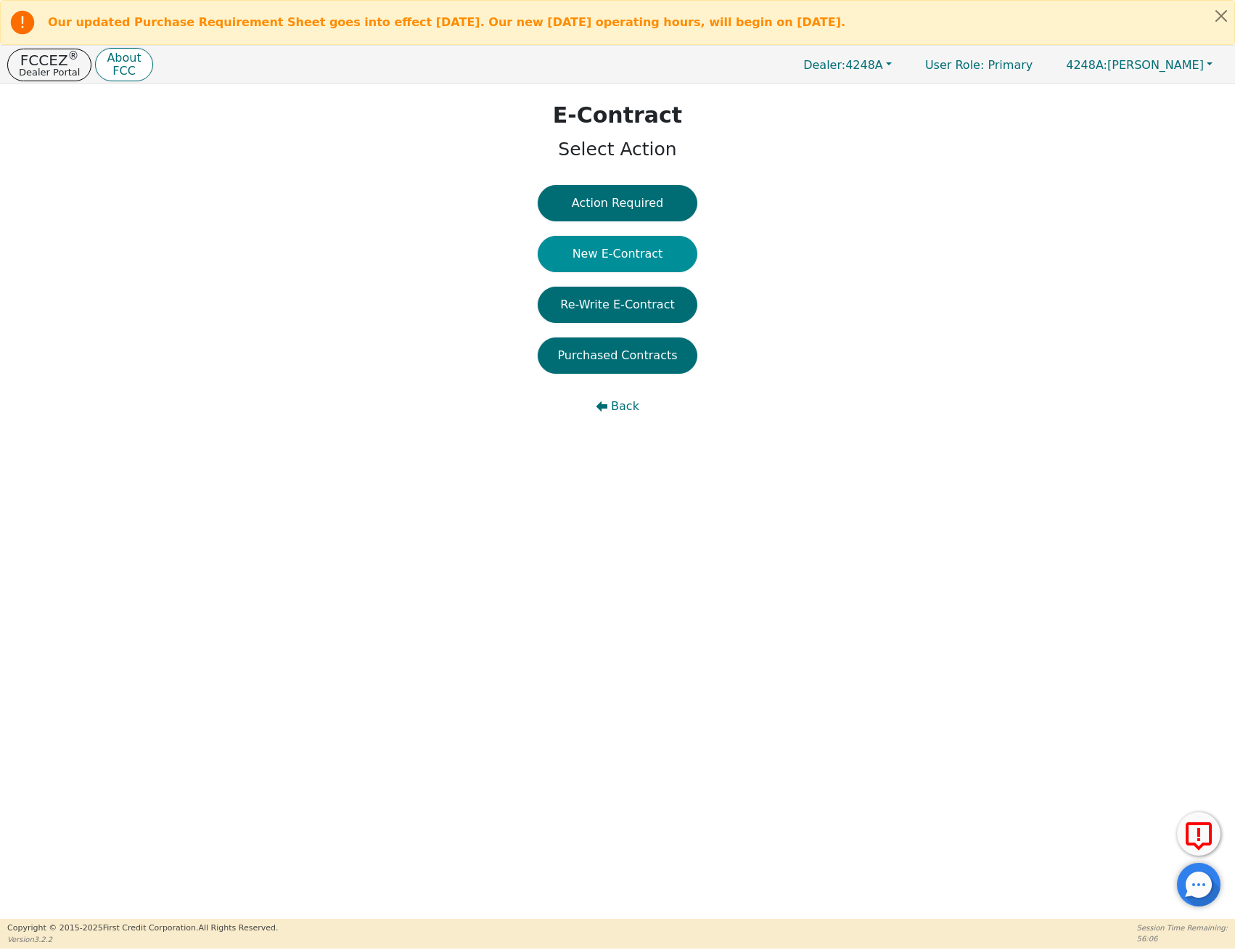
click at [627, 258] on button "New E-Contract" at bounding box center [618, 254] width 160 height 36
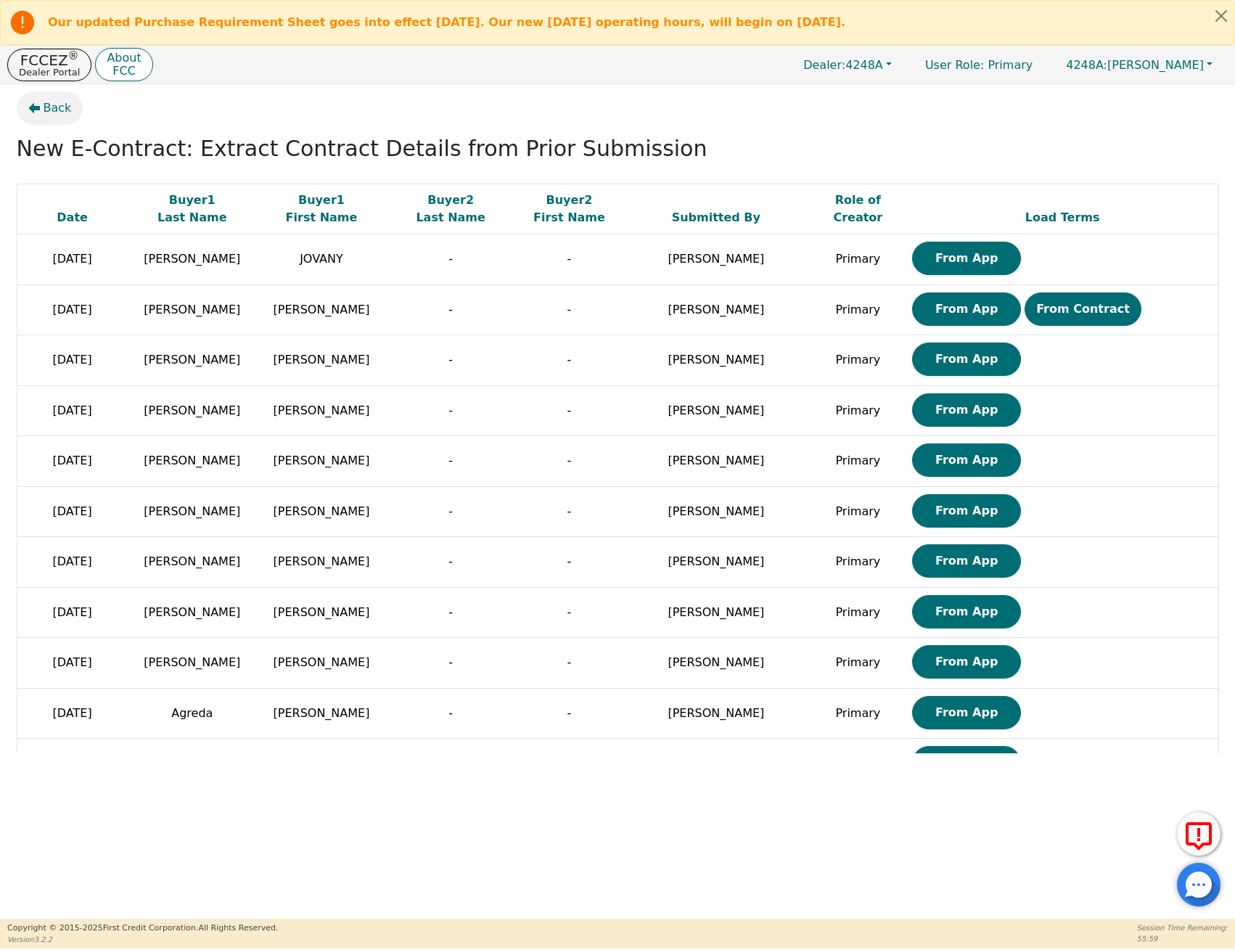
click at [44, 107] on span "Back" at bounding box center [58, 107] width 28 height 17
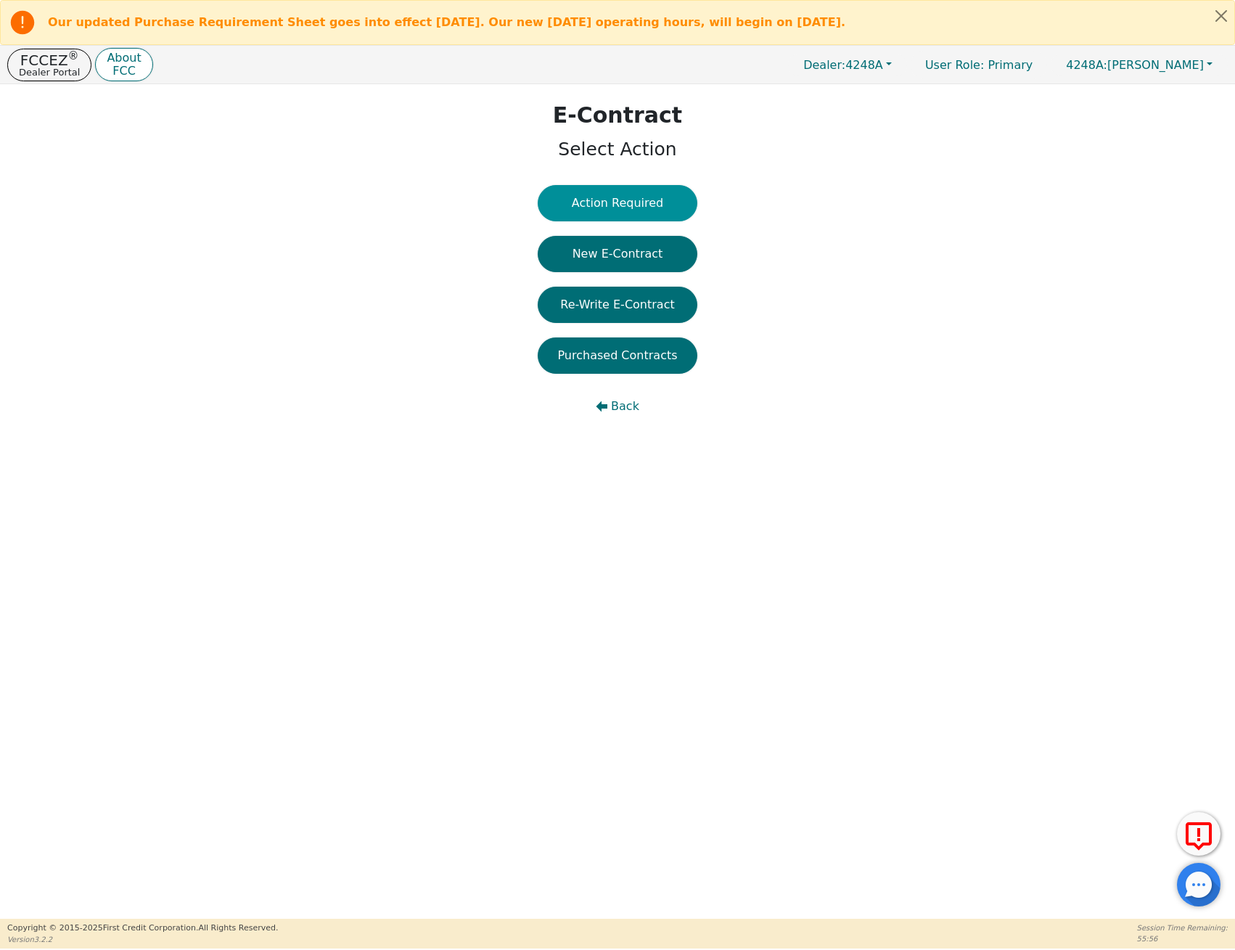
click at [617, 194] on button "Action Required" at bounding box center [618, 203] width 160 height 36
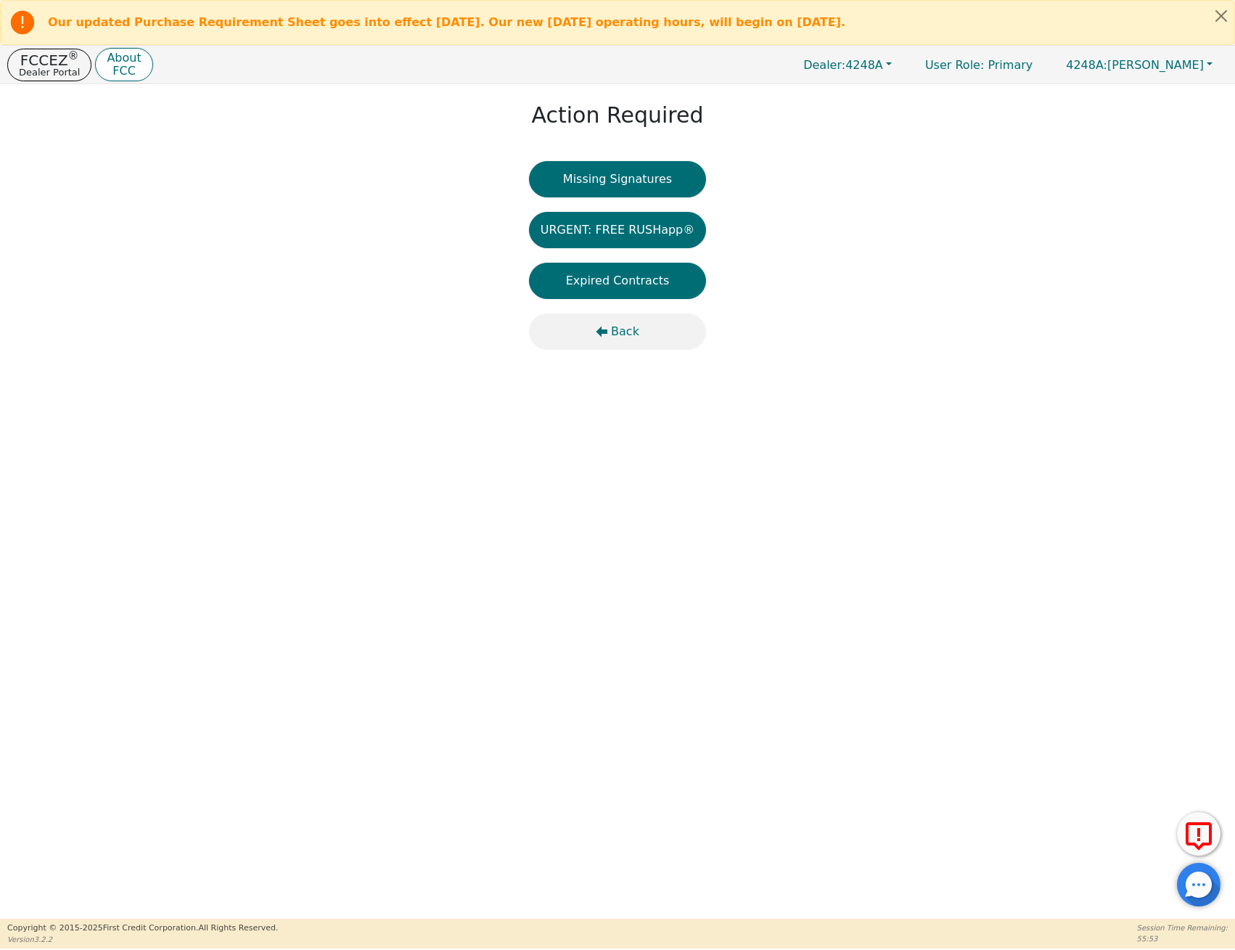
click at [613, 323] on span "Back" at bounding box center [625, 331] width 28 height 17
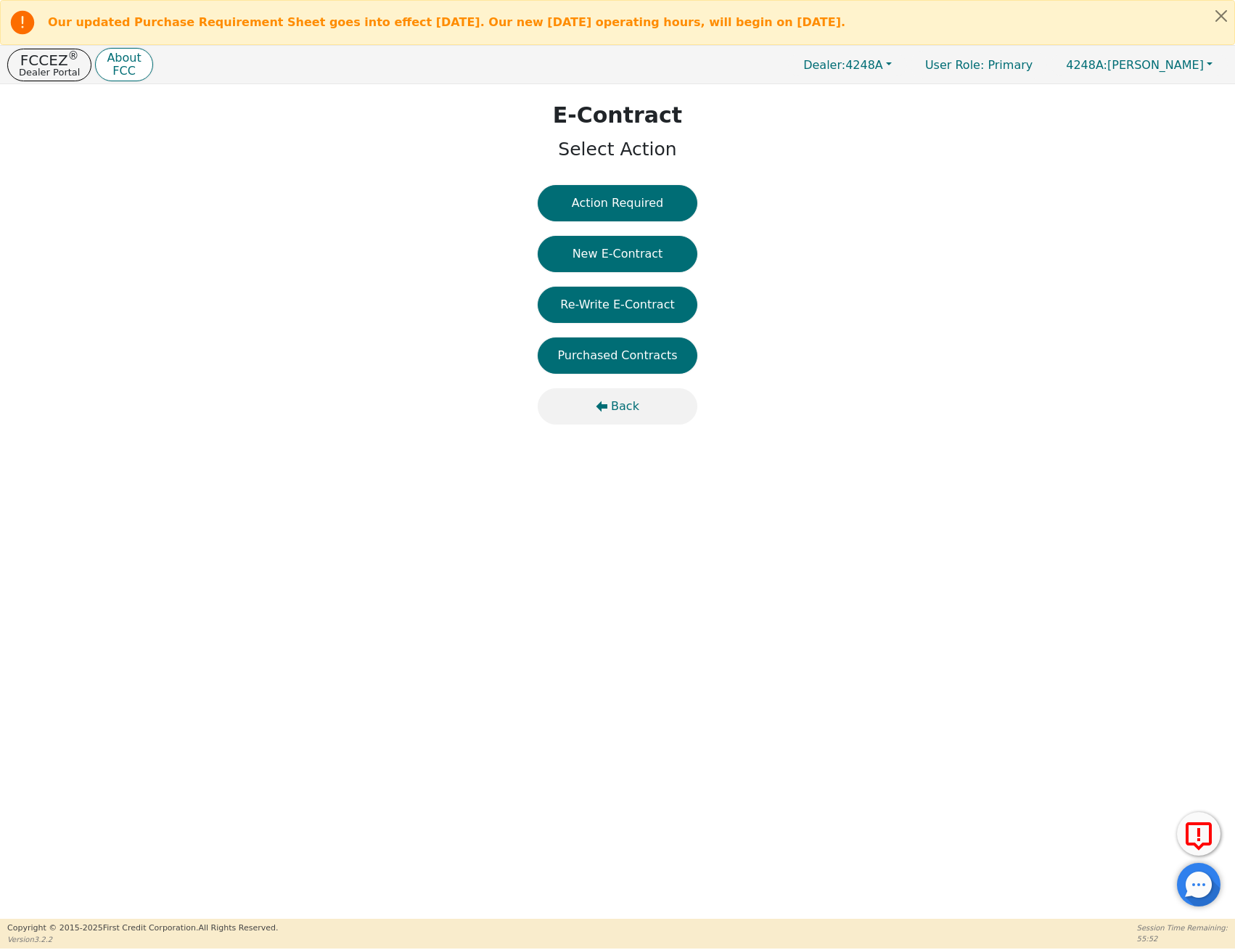
click at [607, 408] on icon "button" at bounding box center [602, 407] width 12 height 12
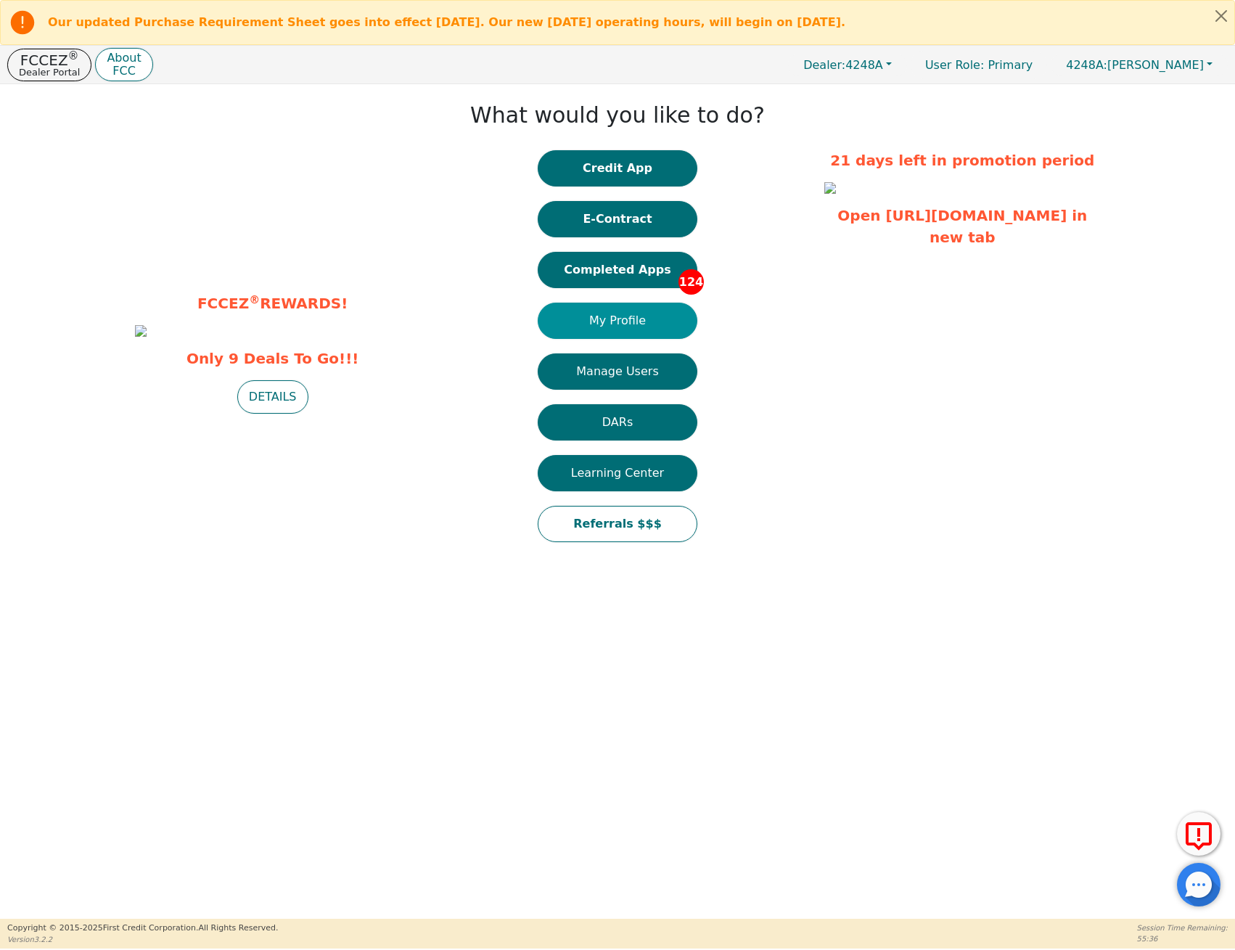
click at [628, 313] on button "My Profile" at bounding box center [618, 321] width 160 height 36
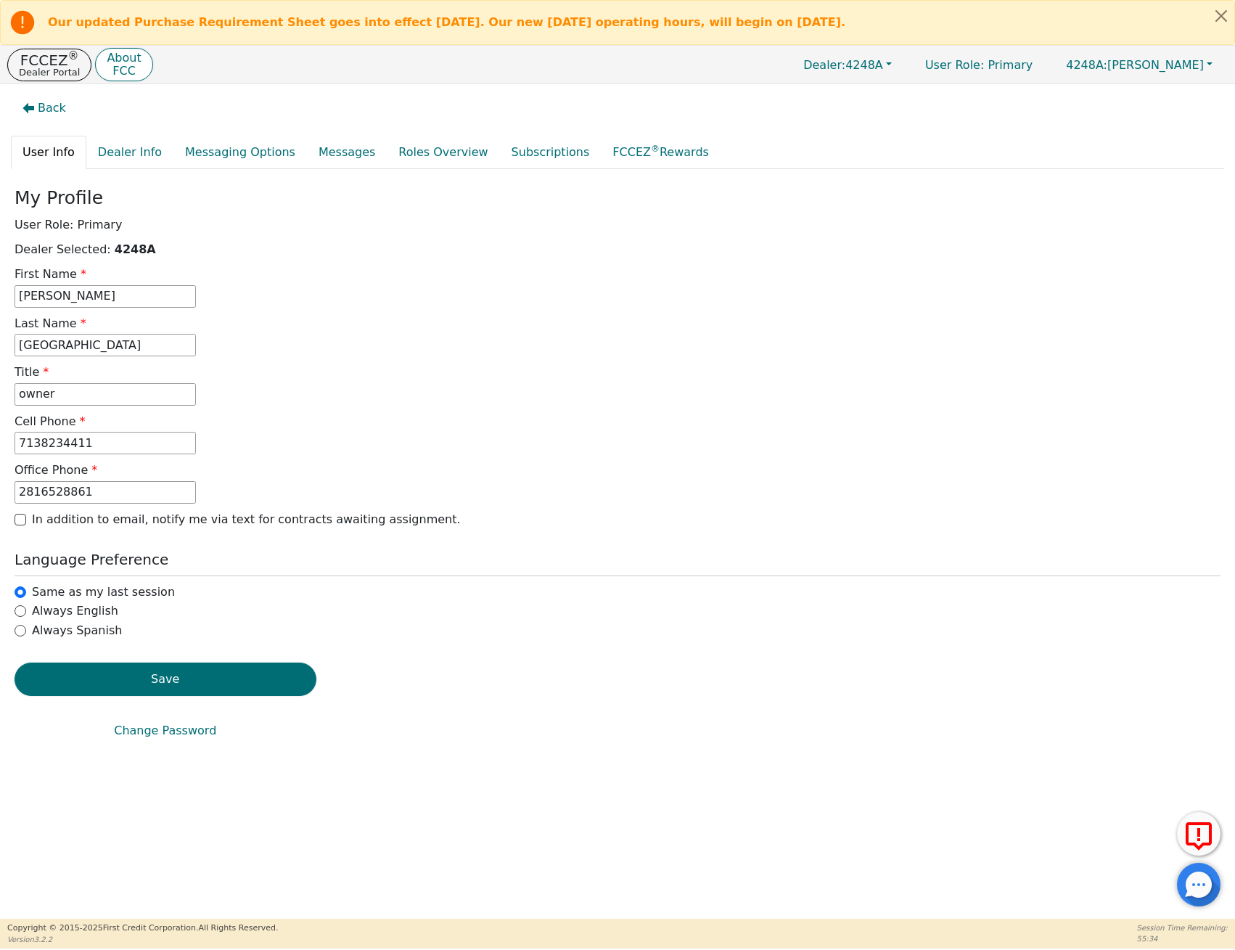
click at [30, 86] on div "Back User Info Dealer Info Messaging Options Messages Roles Overview Subscripti…" at bounding box center [617, 501] width 1235 height 834
click at [39, 105] on span "Back" at bounding box center [52, 107] width 28 height 17
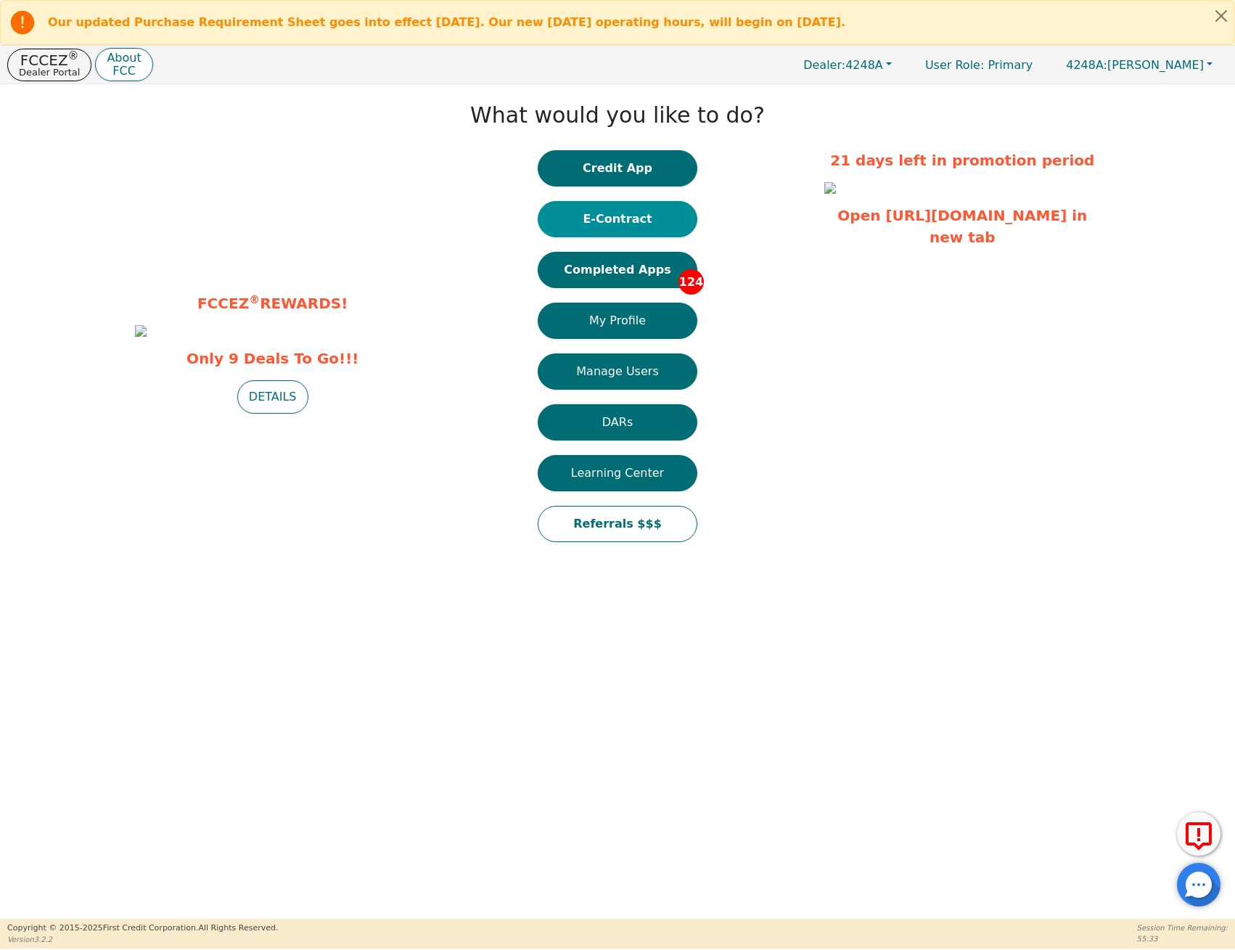
click at [624, 210] on button "E-Contract" at bounding box center [618, 219] width 160 height 36
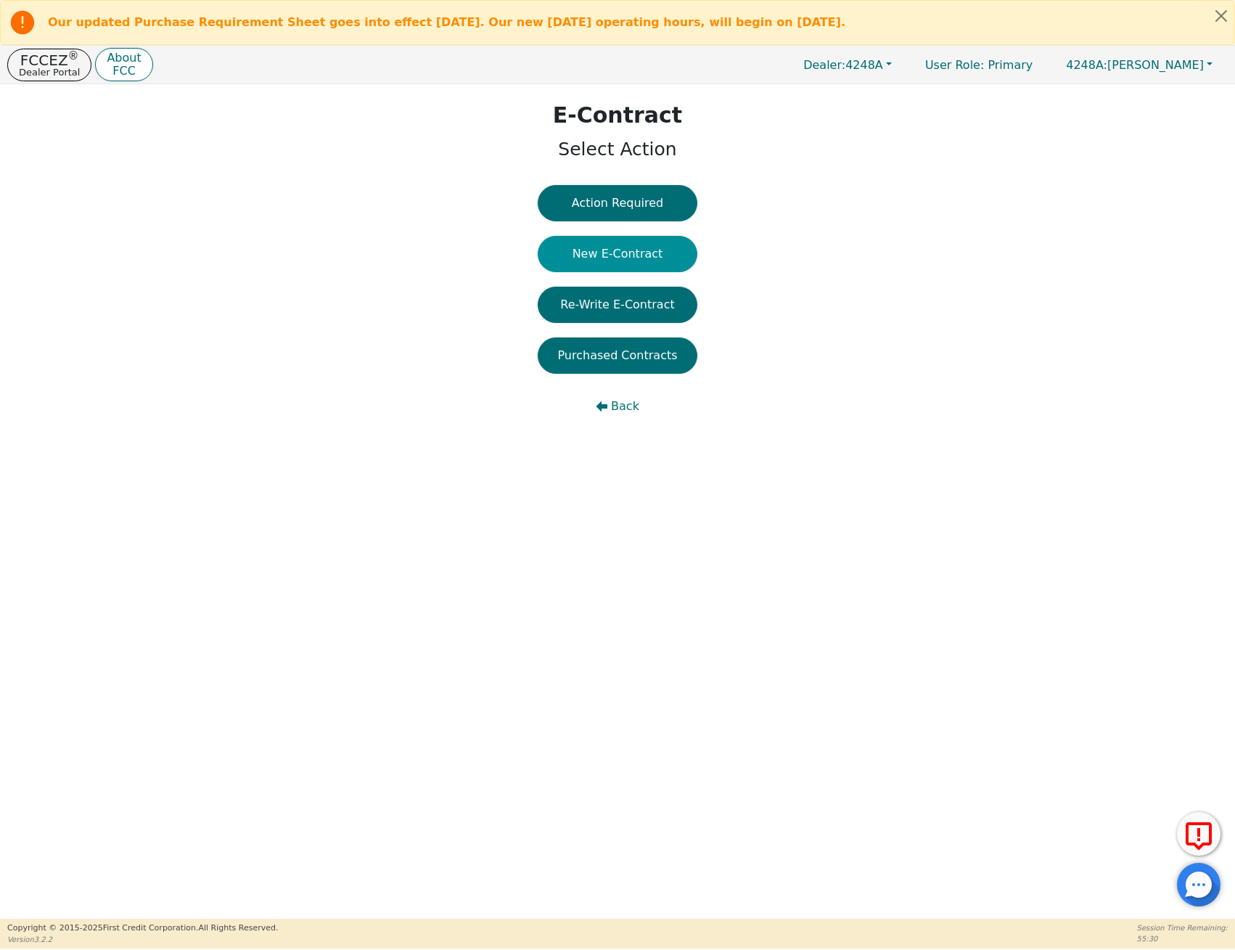
click at [612, 260] on button "New E-Contract" at bounding box center [618, 254] width 160 height 36
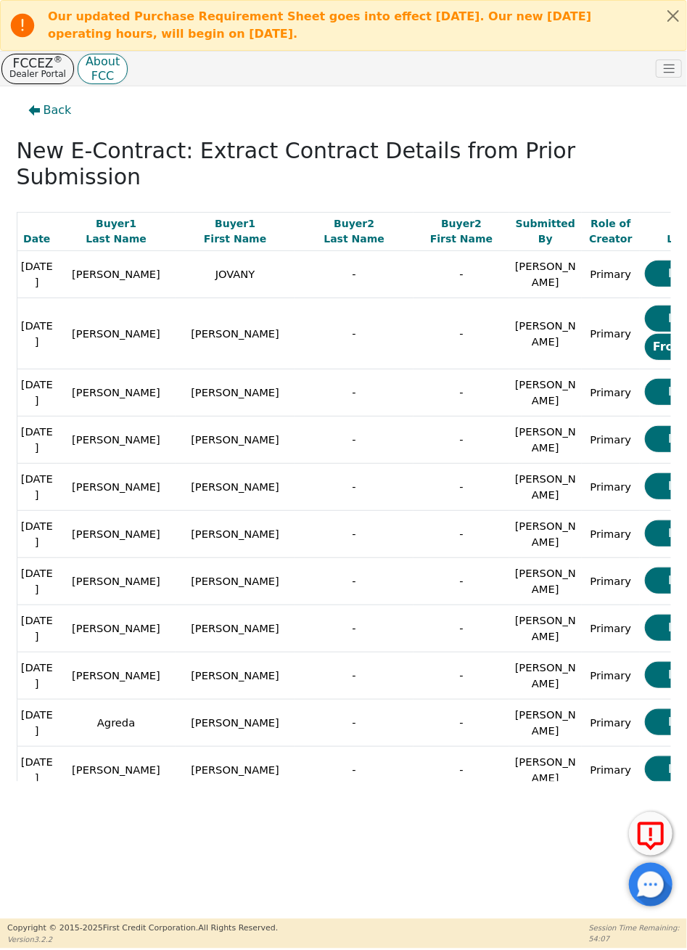
click at [363, 794] on div "Back New E-Contract: Extract Contract Details from Prior Submission Date Buyer …" at bounding box center [343, 502] width 687 height 832
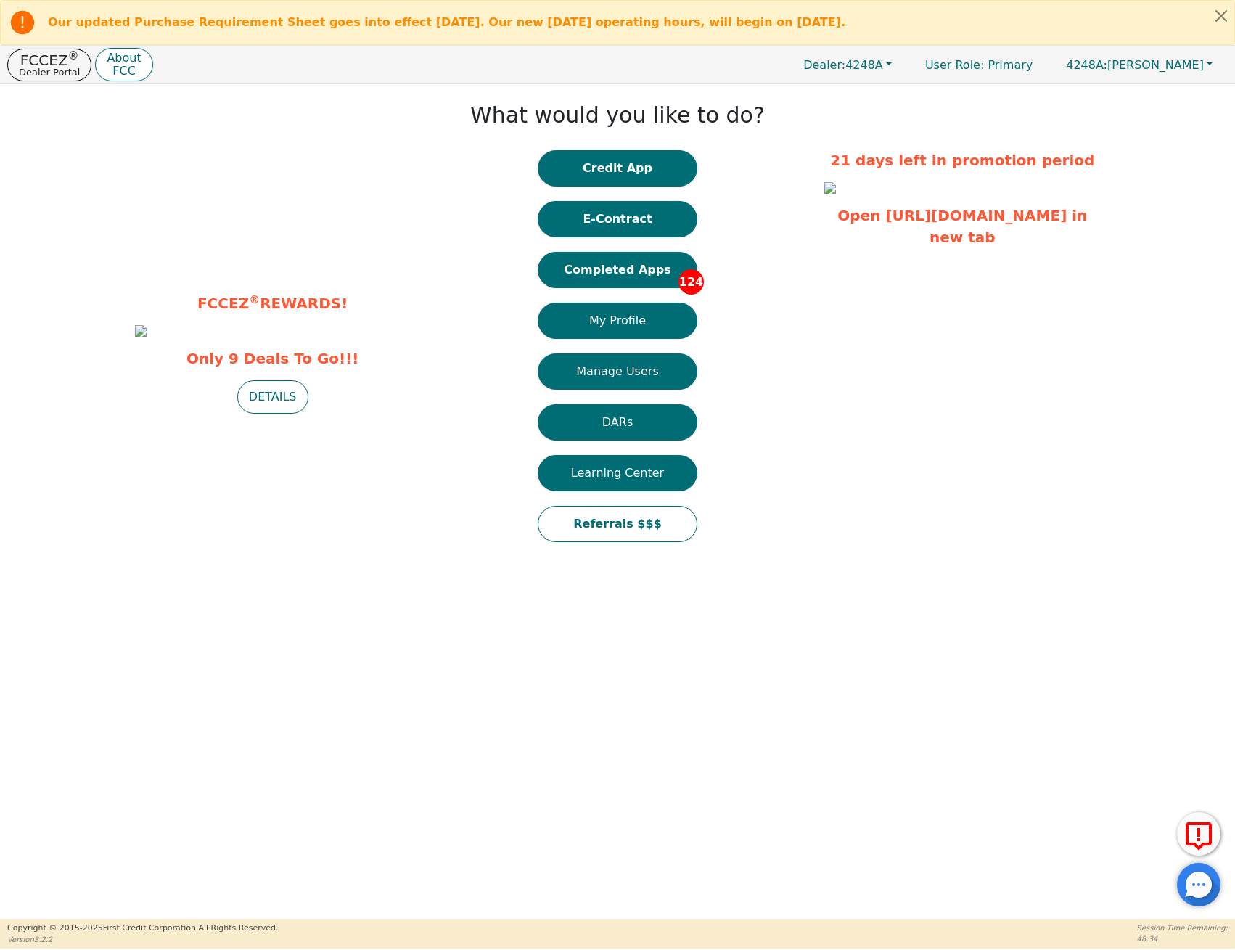
click at [302, 707] on div "FCCEZ ® REWARDS! Only 9 Deals To Go!!! DETAILS What would you like to do? Credi…" at bounding box center [617, 501] width 1235 height 834
click at [618, 274] on button "Completed Apps 124" at bounding box center [618, 270] width 160 height 36
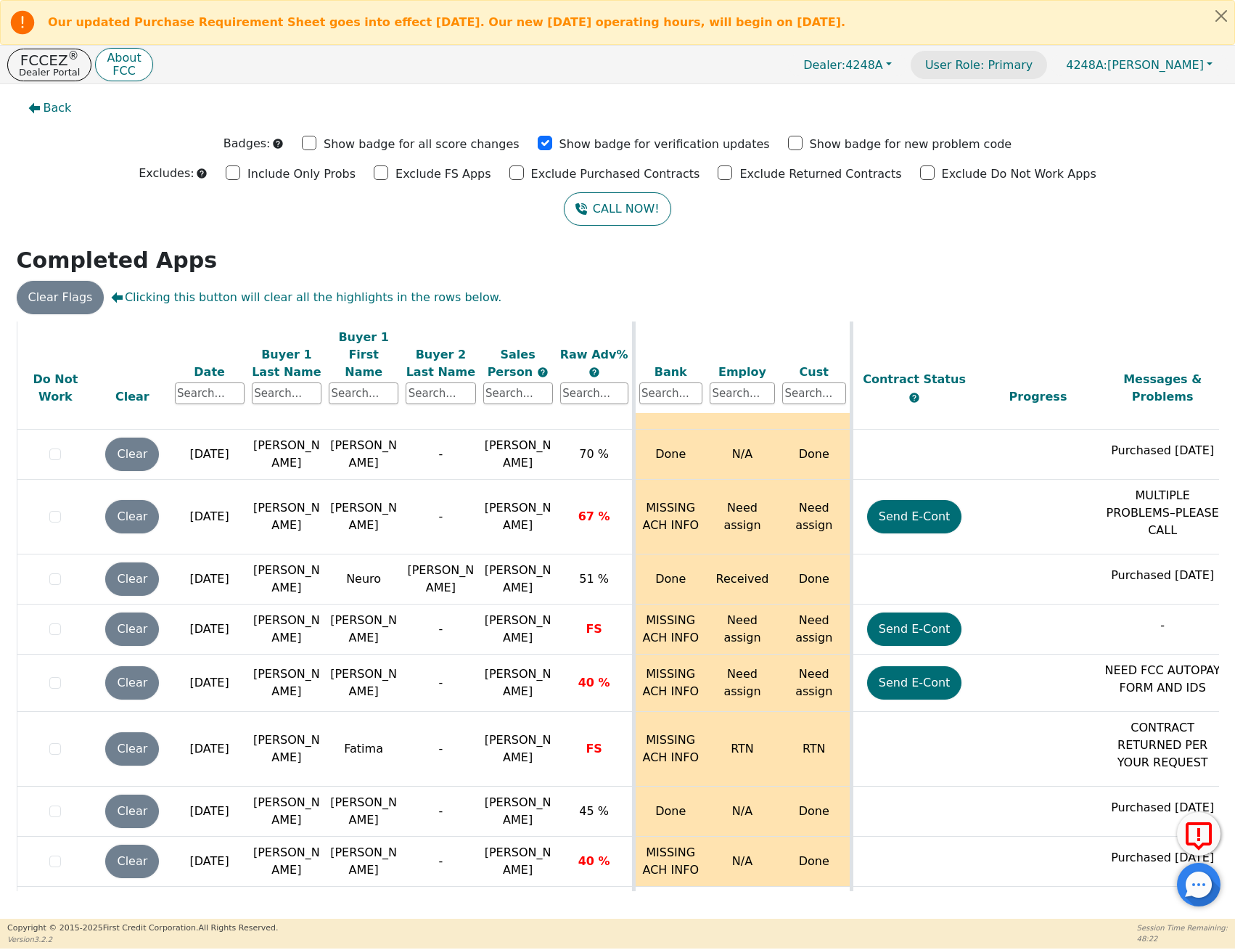
scroll to position [6498, 0]
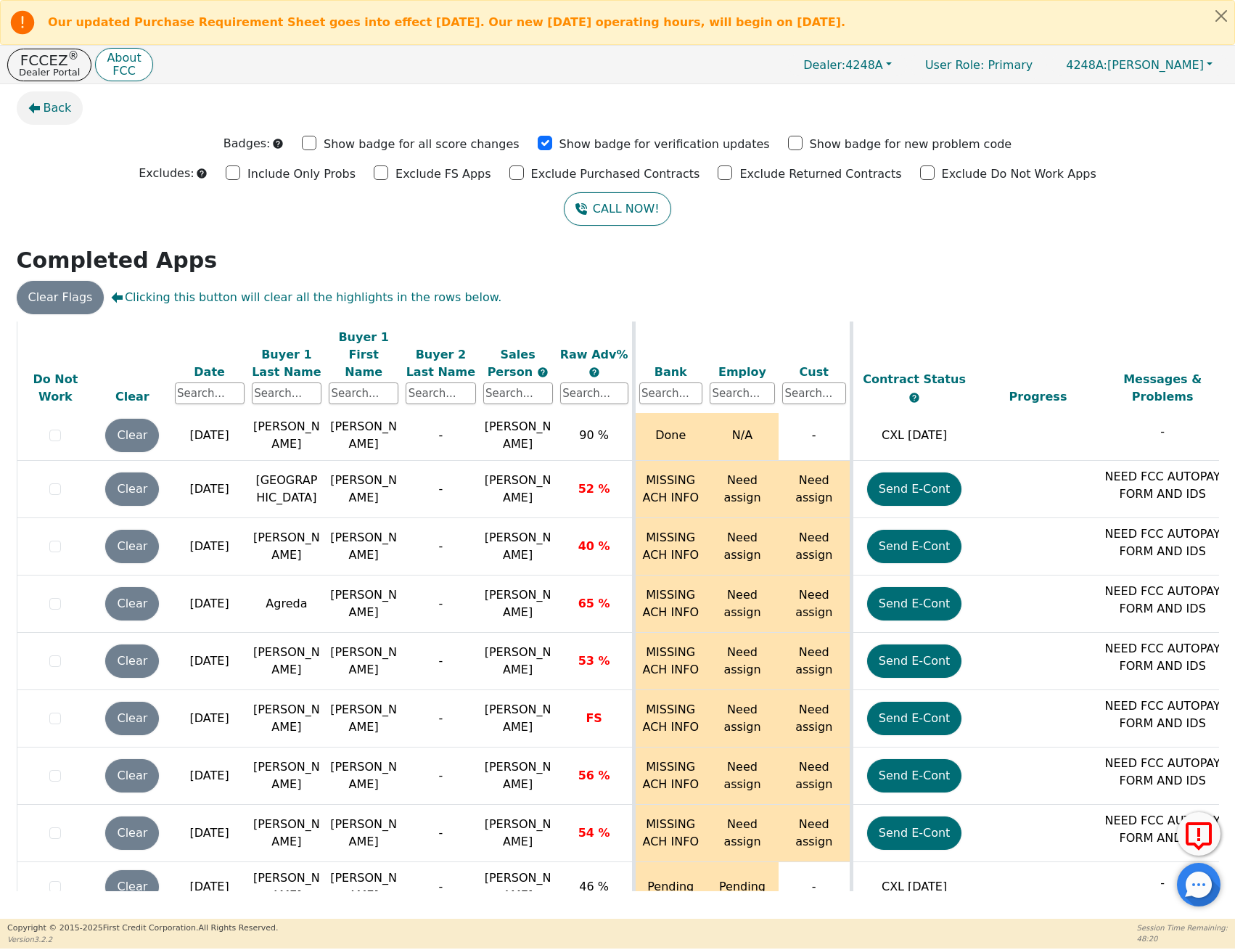
click at [45, 103] on span "Back" at bounding box center [58, 107] width 28 height 17
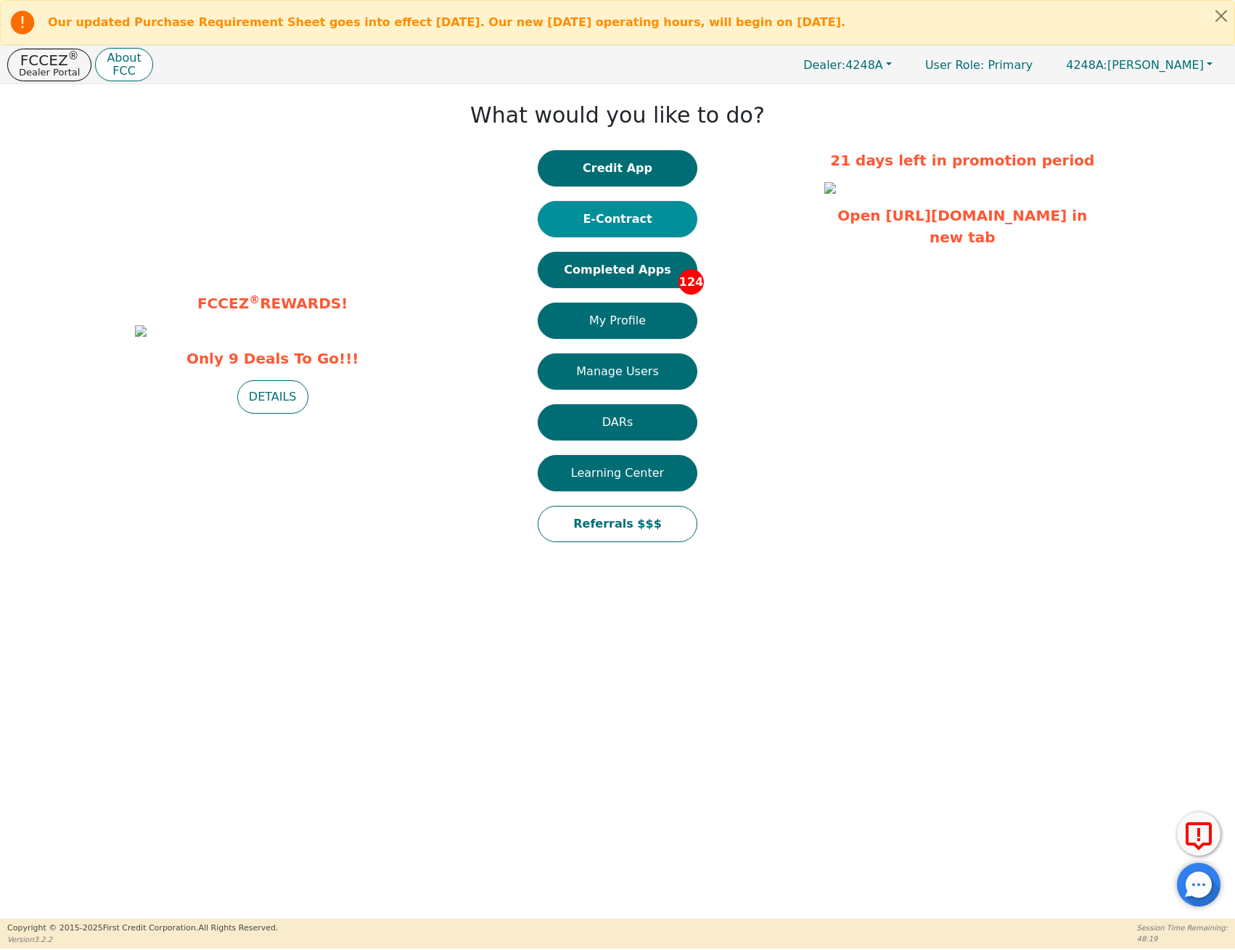
click at [619, 221] on button "E-Contract" at bounding box center [618, 219] width 160 height 36
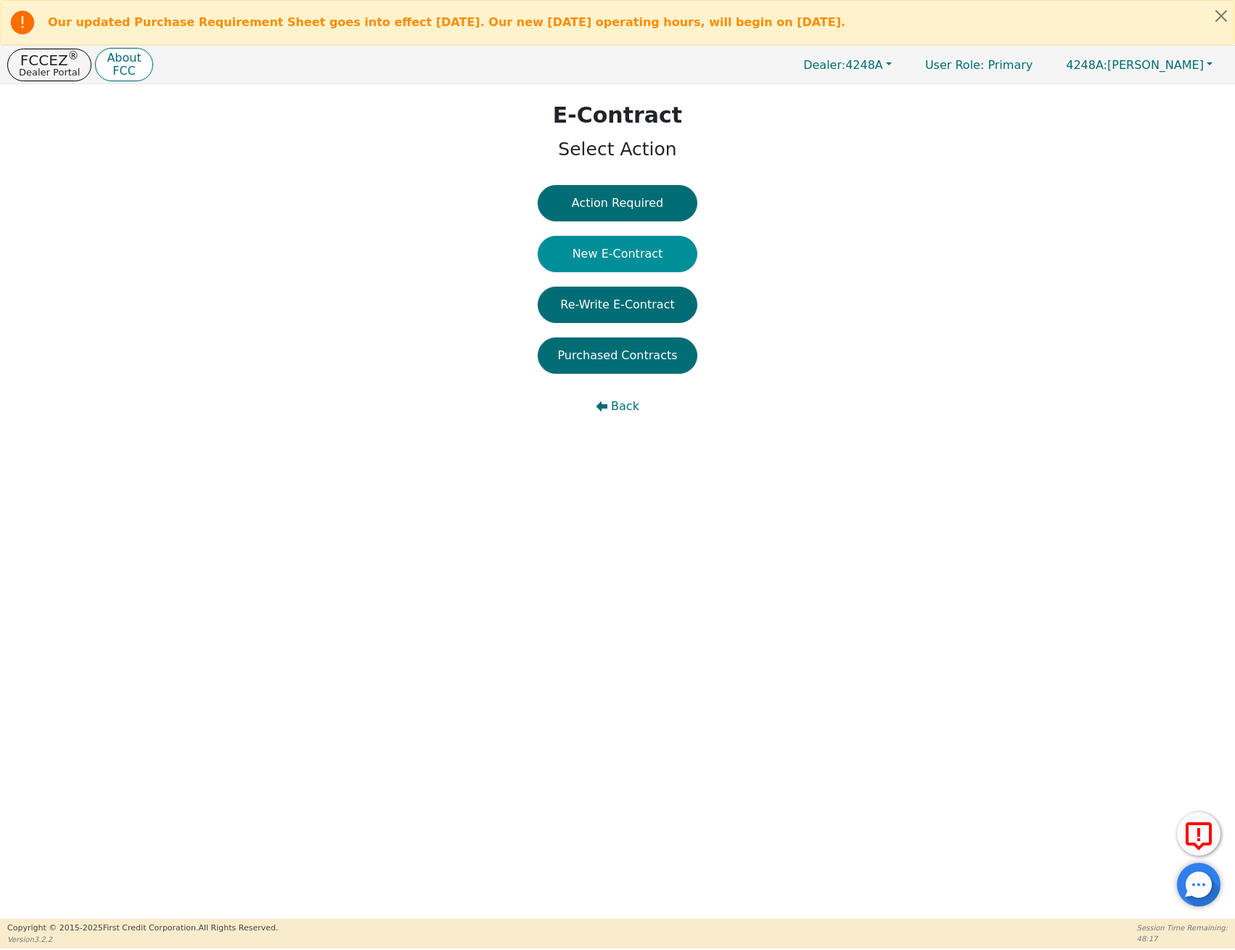
click at [609, 245] on button "New E-Contract" at bounding box center [618, 254] width 160 height 36
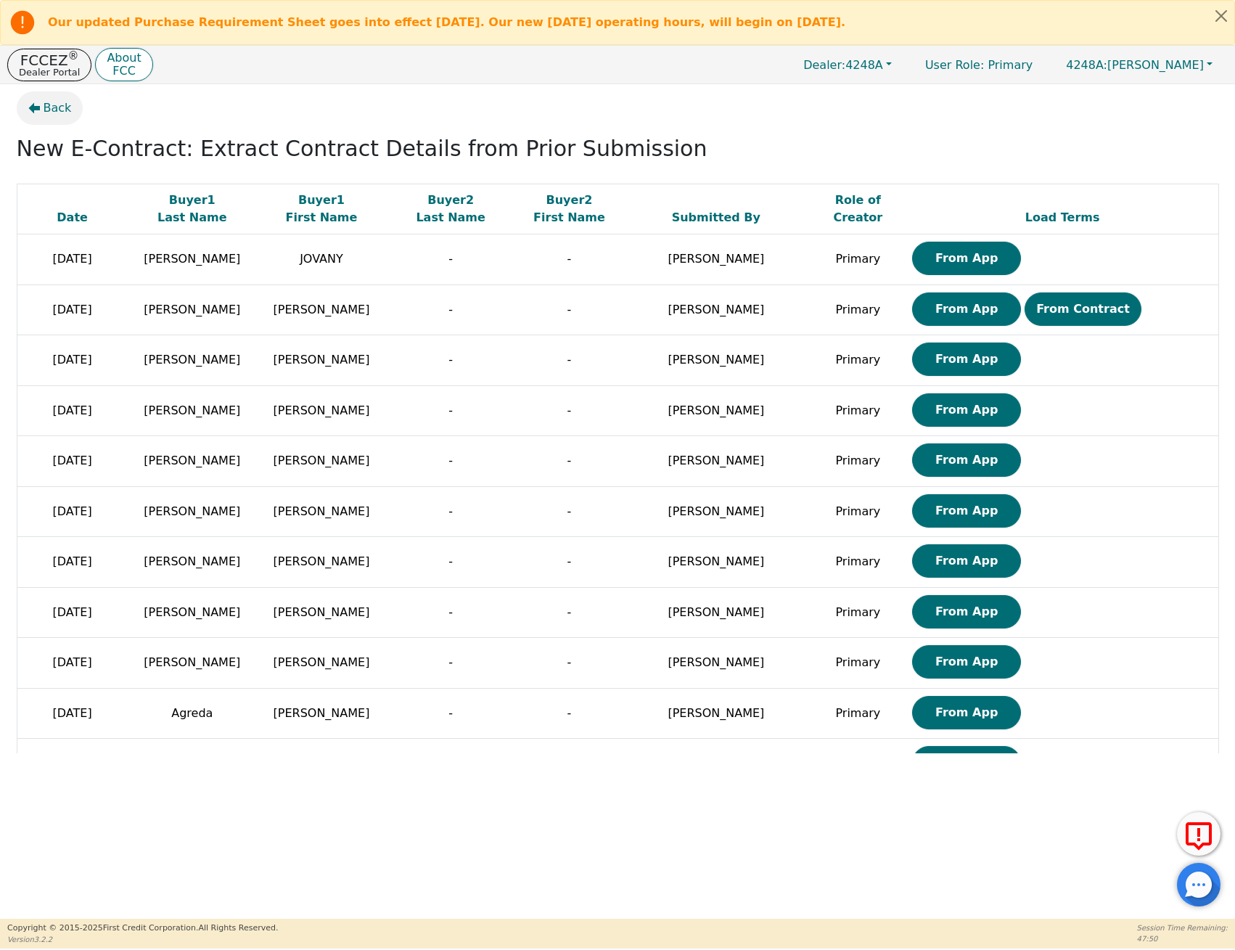
click at [32, 112] on icon "button" at bounding box center [34, 108] width 12 height 12
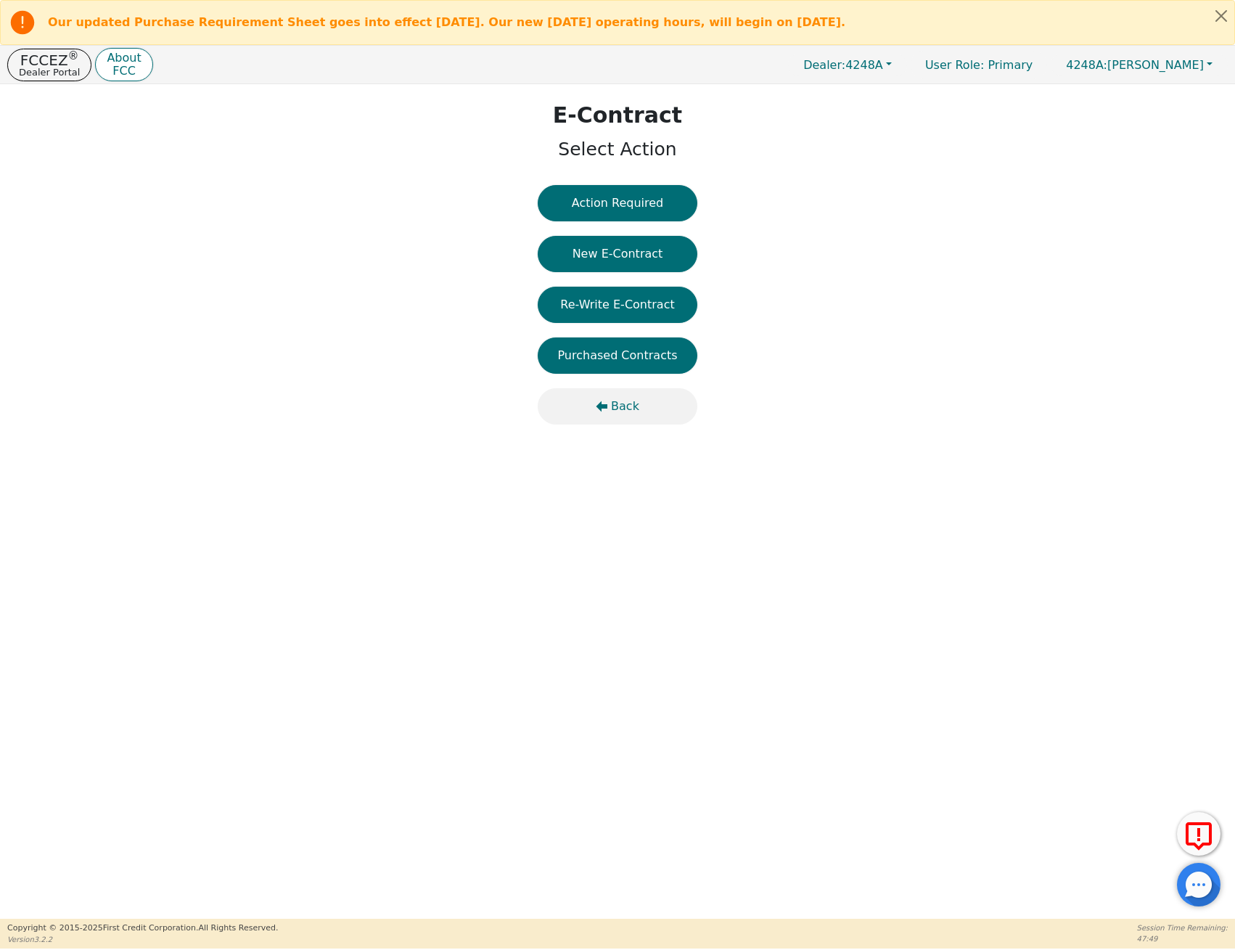
click at [636, 407] on span "Back" at bounding box center [625, 406] width 28 height 17
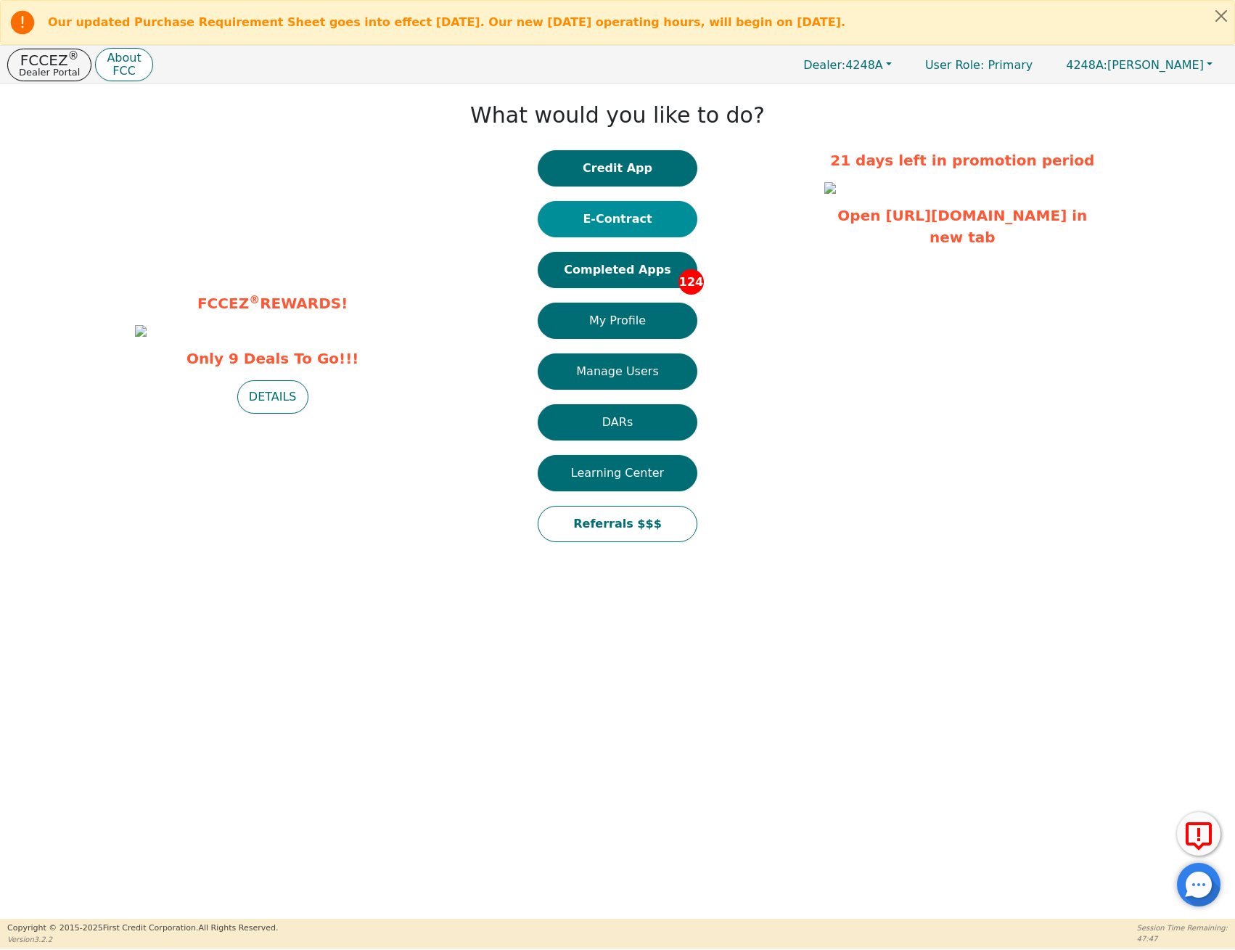
click at [630, 207] on button "E-Contract" at bounding box center [618, 219] width 160 height 36
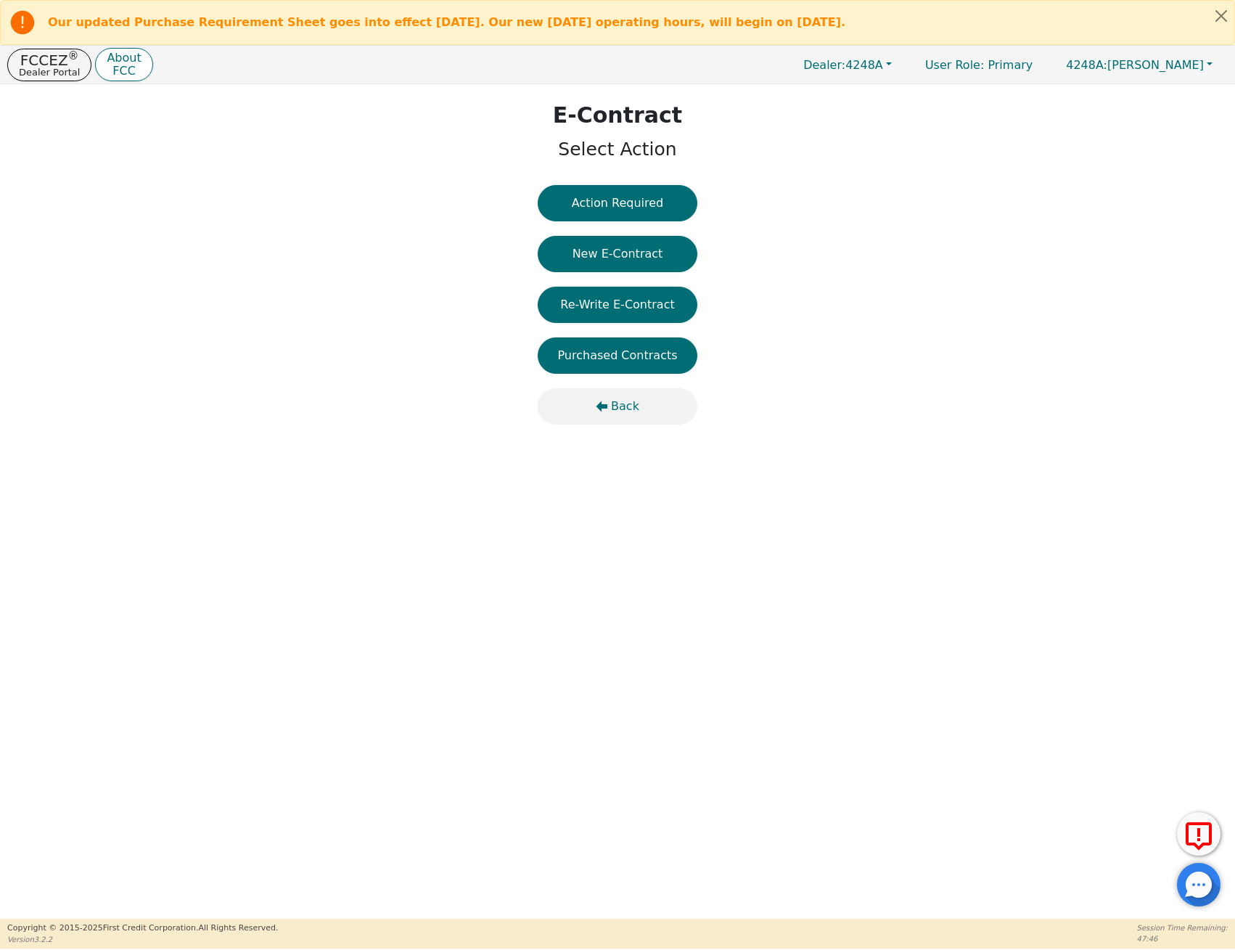
click at [603, 401] on icon "button" at bounding box center [602, 407] width 12 height 12
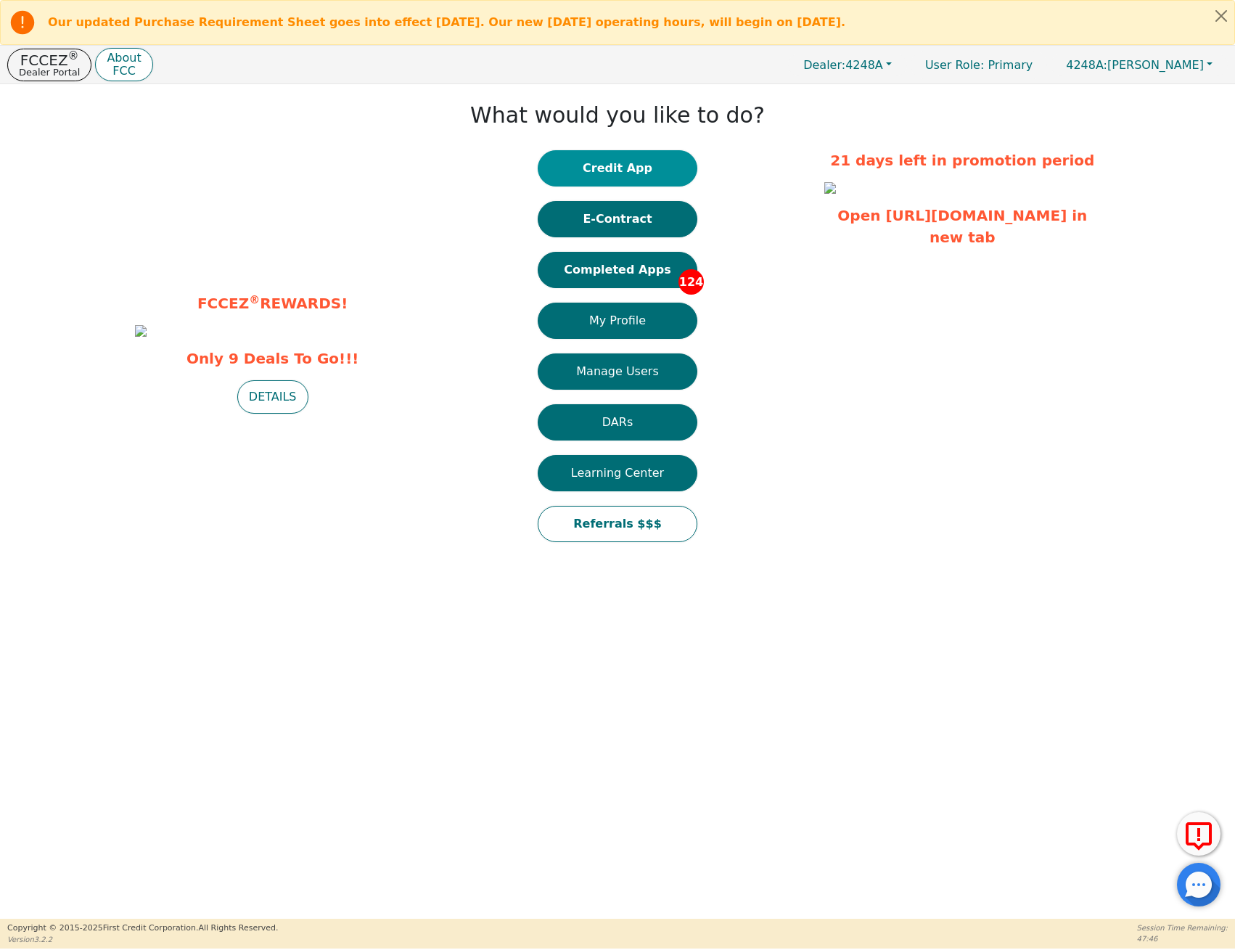
click at [641, 177] on button "Credit App" at bounding box center [618, 168] width 160 height 36
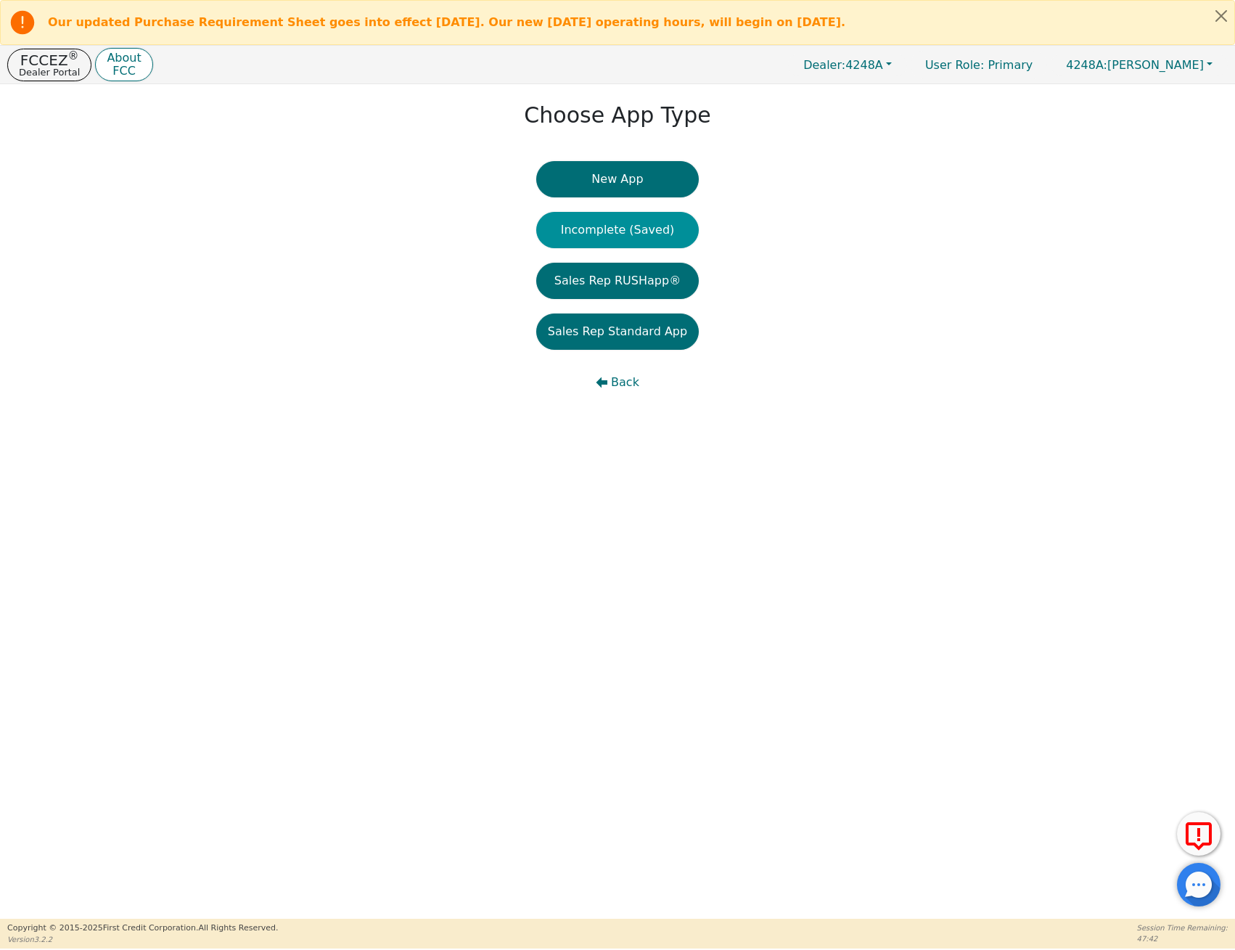
click at [640, 231] on button "Incomplete (Saved)" at bounding box center [617, 230] width 163 height 36
